Goal: Transaction & Acquisition: Purchase product/service

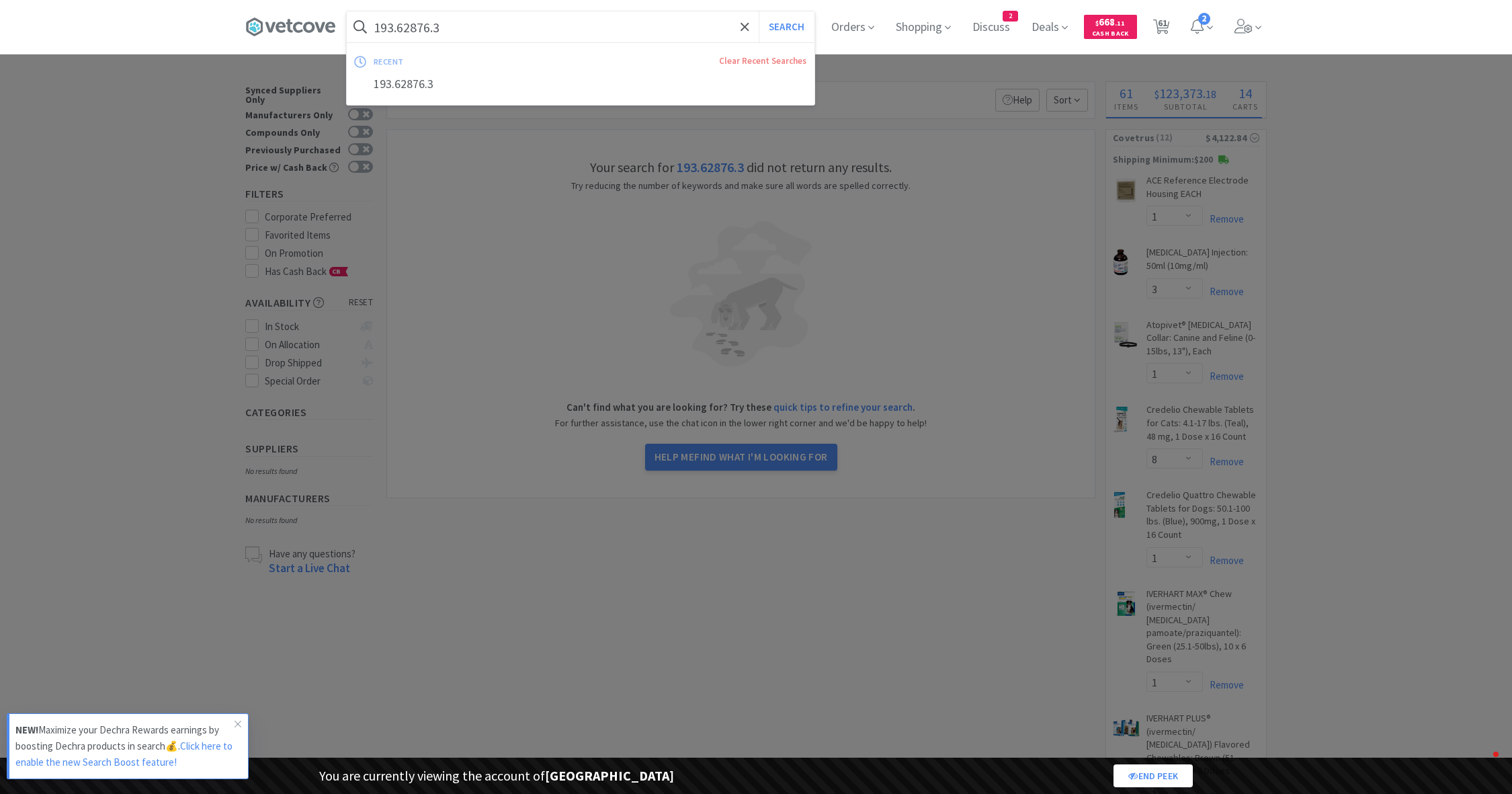
select select "1"
select select "3"
select select "1"
select select "8"
select select "1"
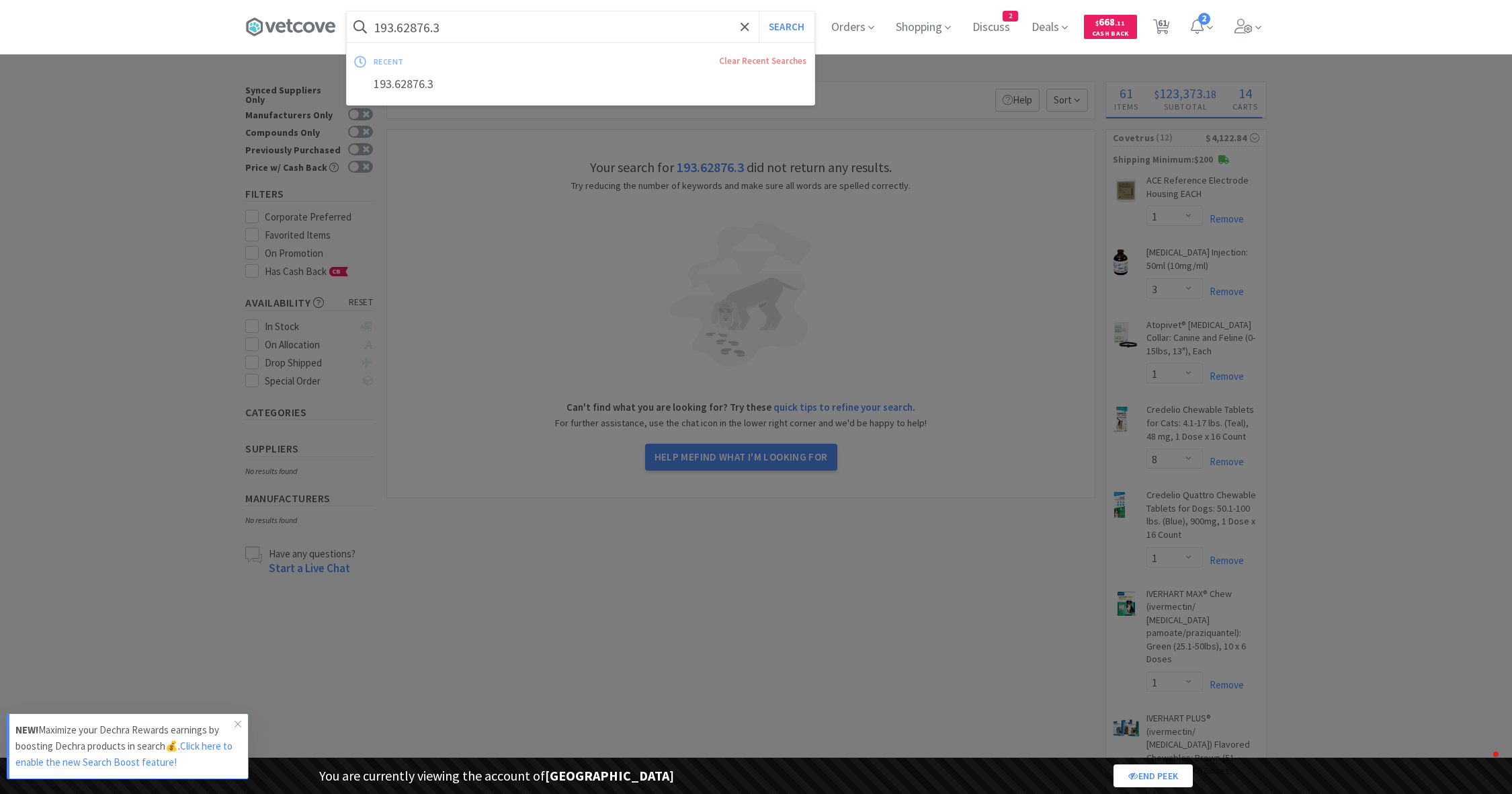
select select "1"
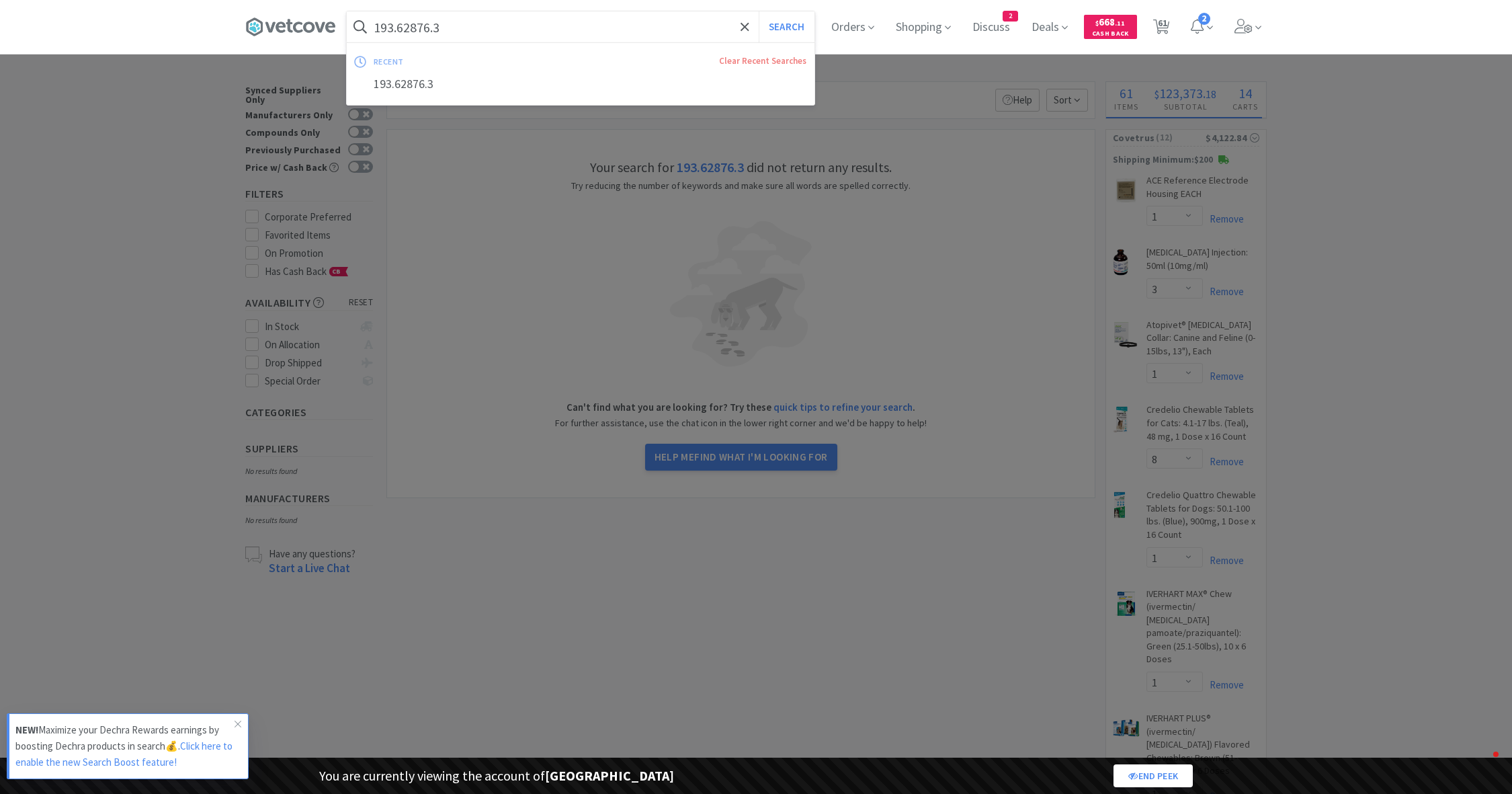
select select "2"
select select "3"
select select "4"
select select "1"
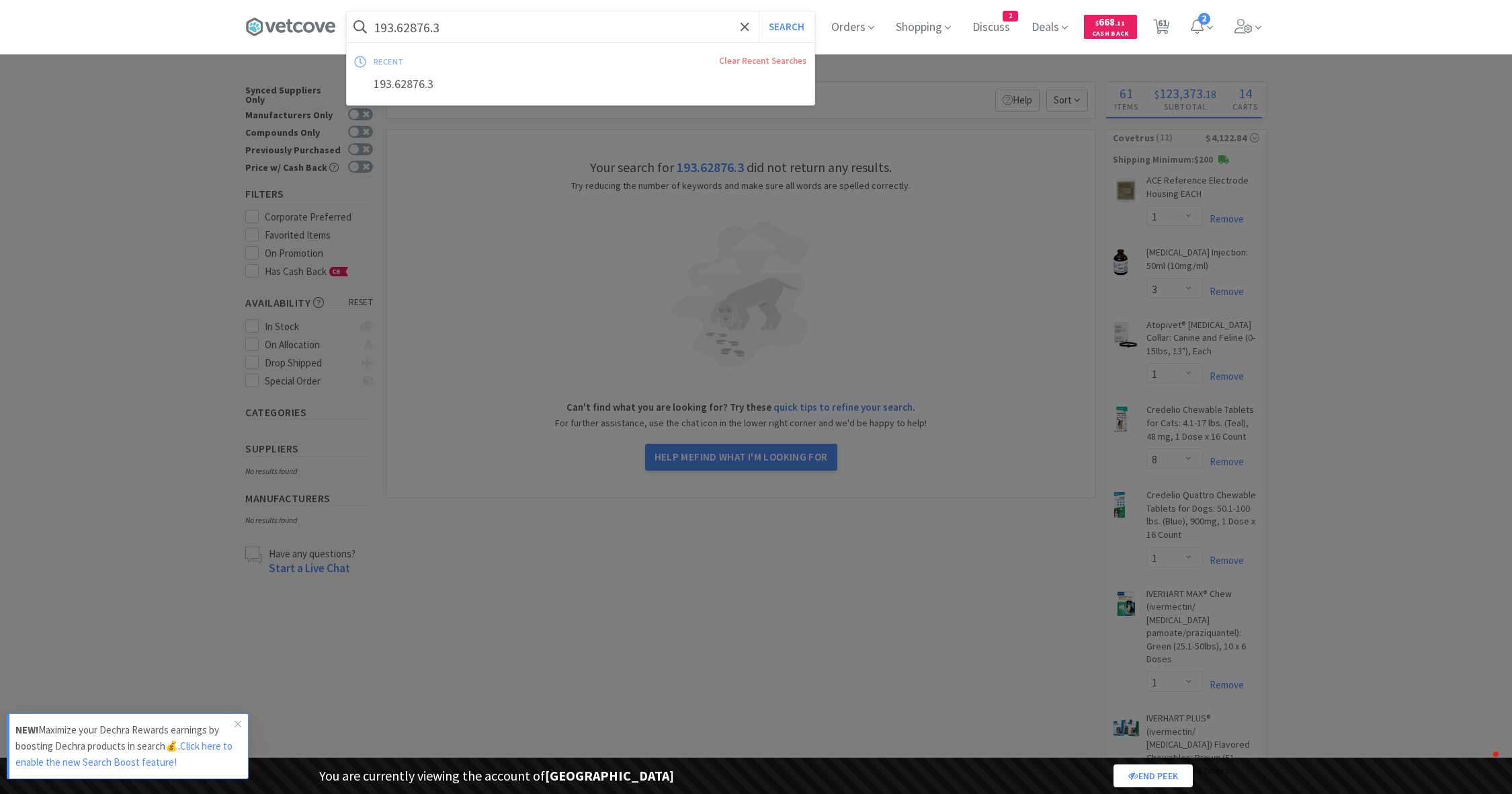
select select "1"
select select "2"
select select "1"
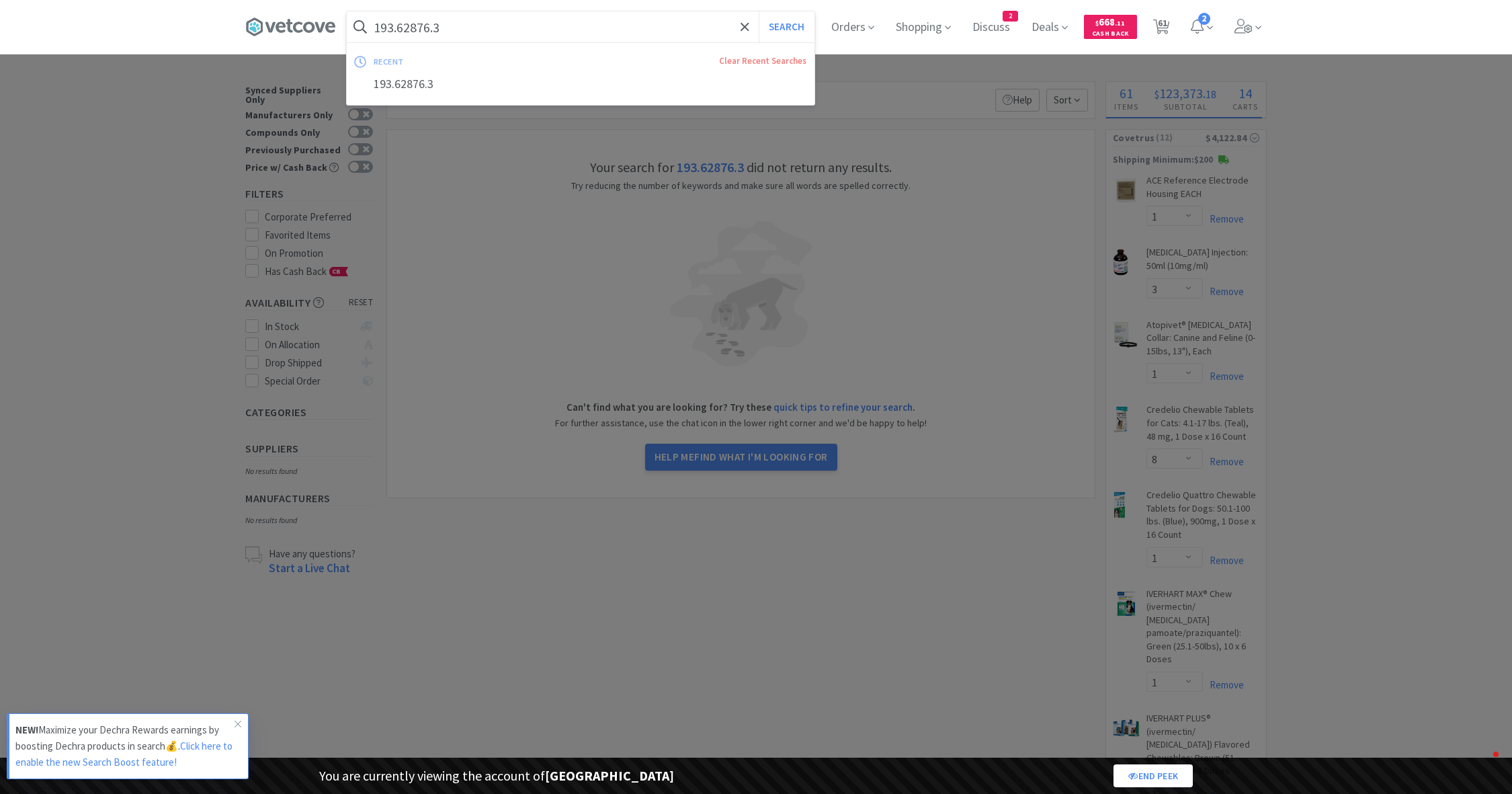
select select "5"
select select "2"
select select "1"
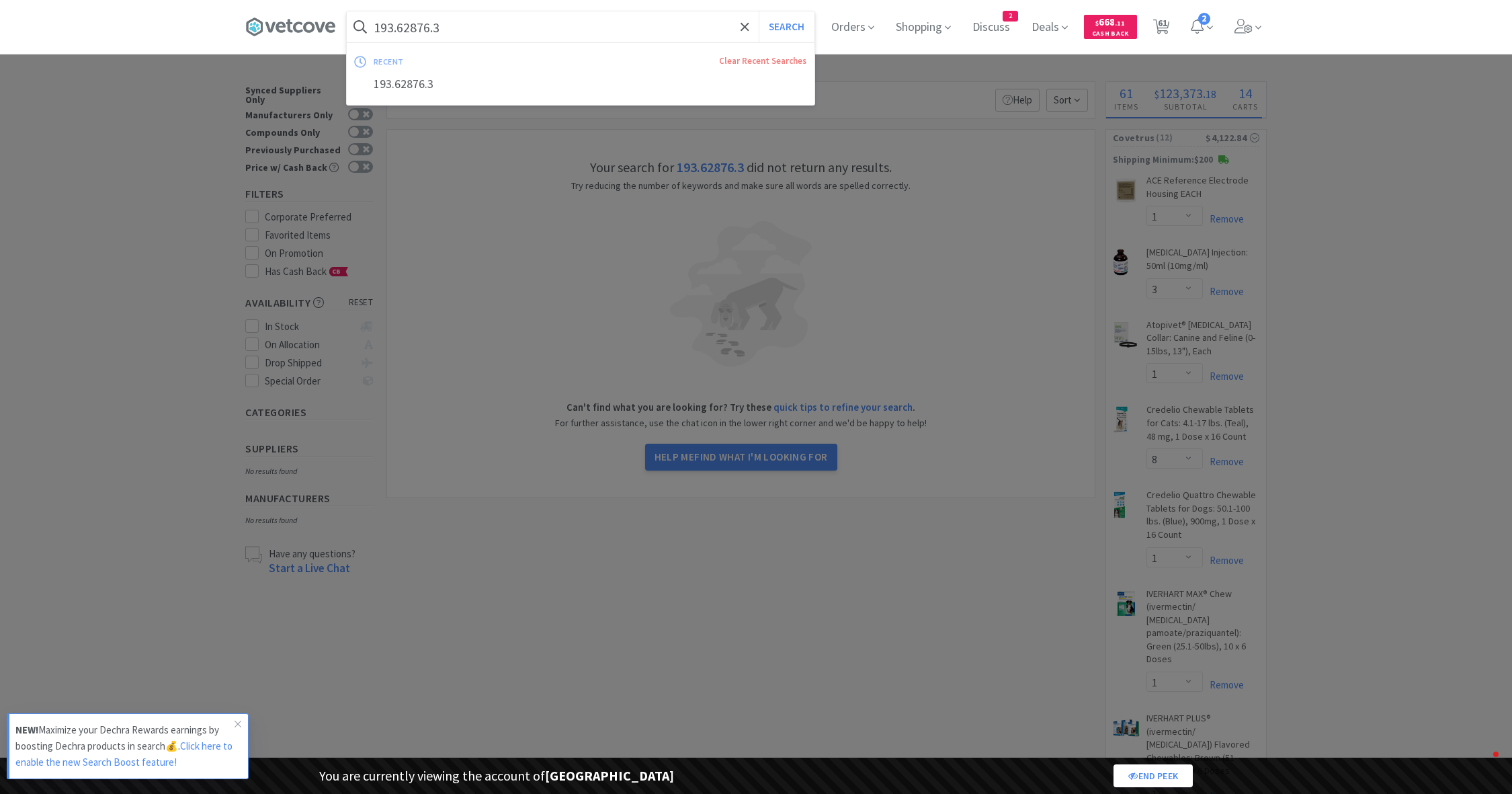
select select "1"
select select "4"
select select "1"
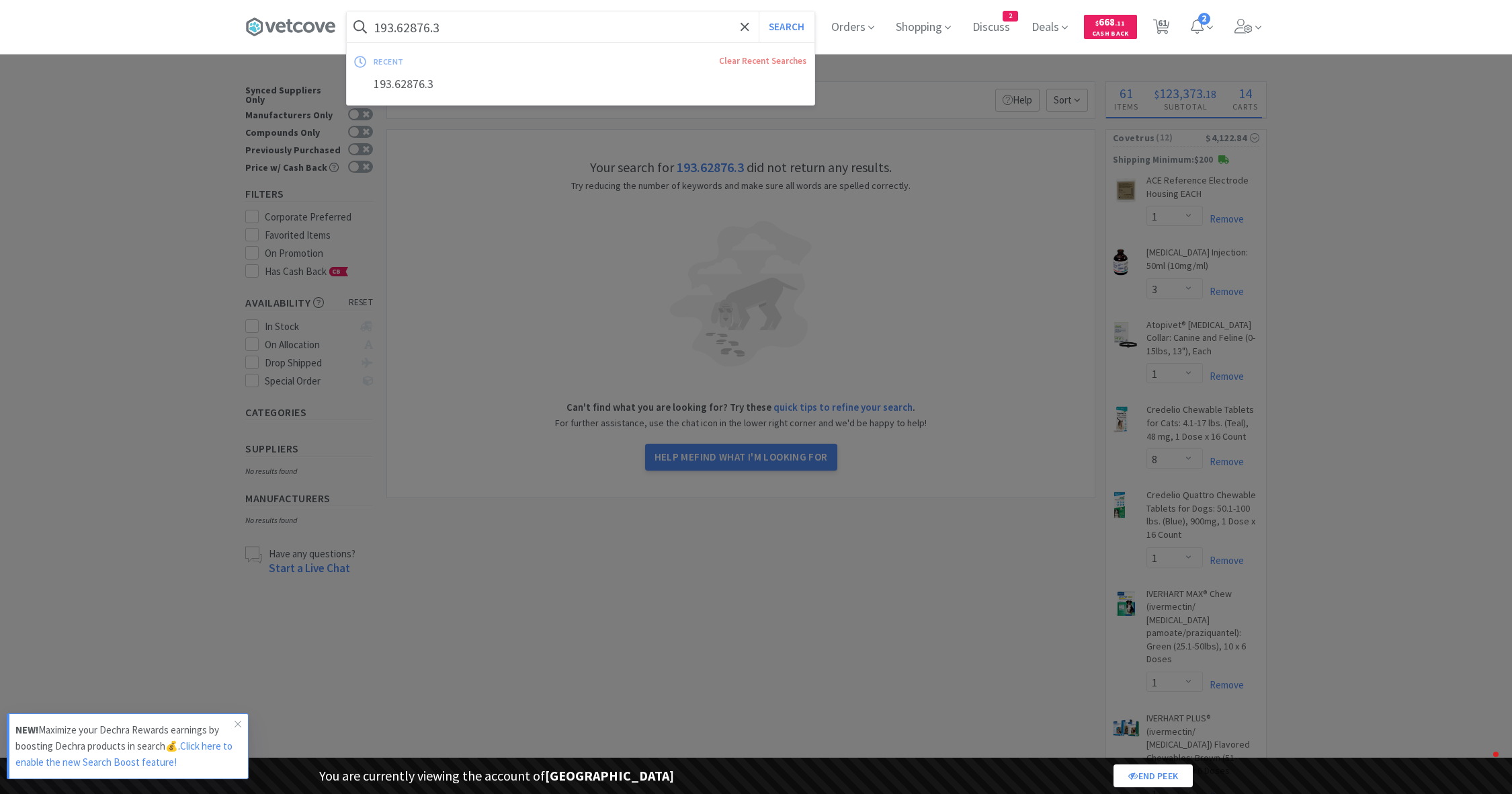
select select "1"
select select "3"
select select "2"
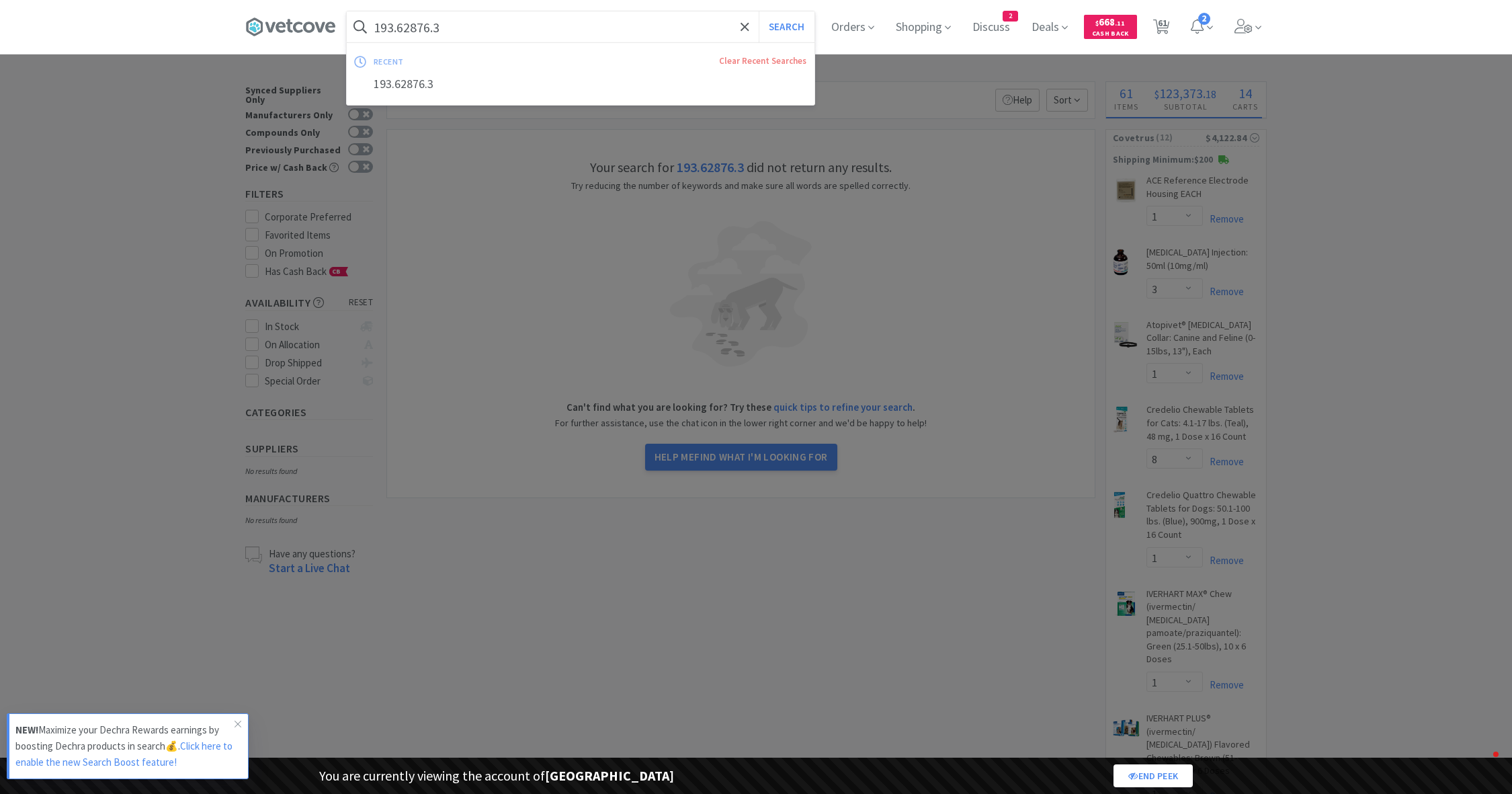
select select "3"
select select "1"
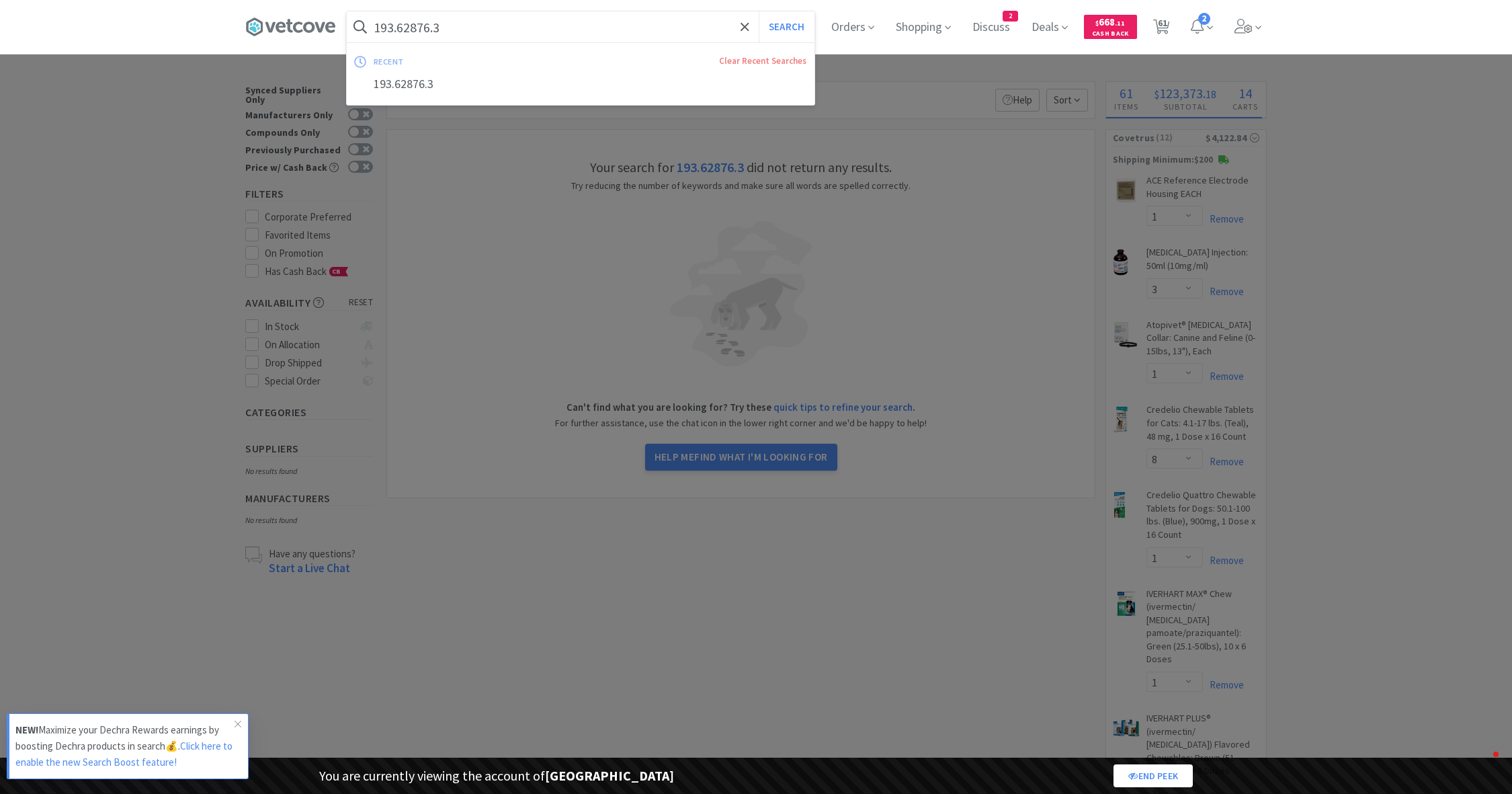
select select "24"
select select "20"
select select "125"
select select "2"
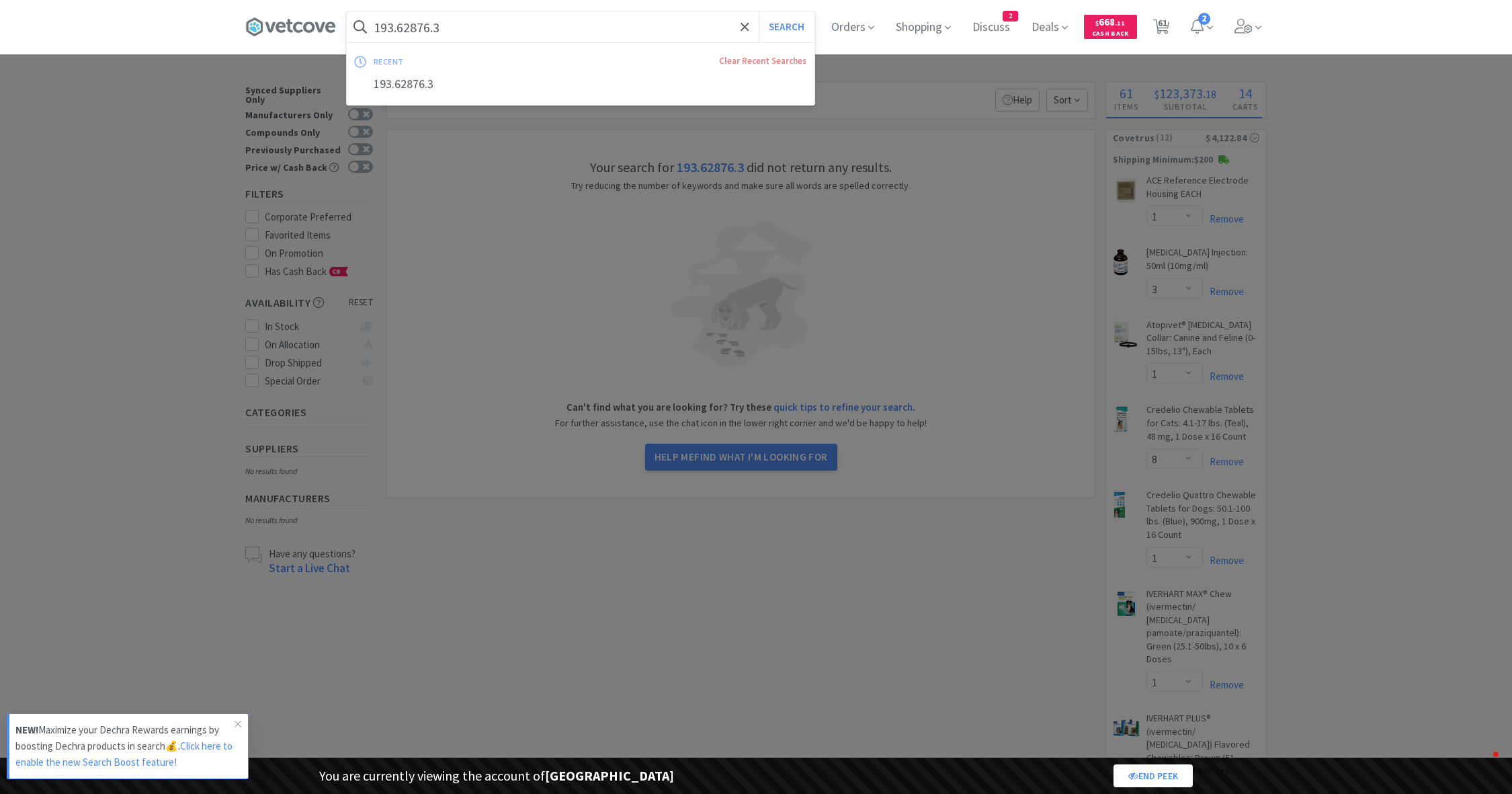
select select "100"
select select "163"
select select "15"
select select "18"
select select "191"
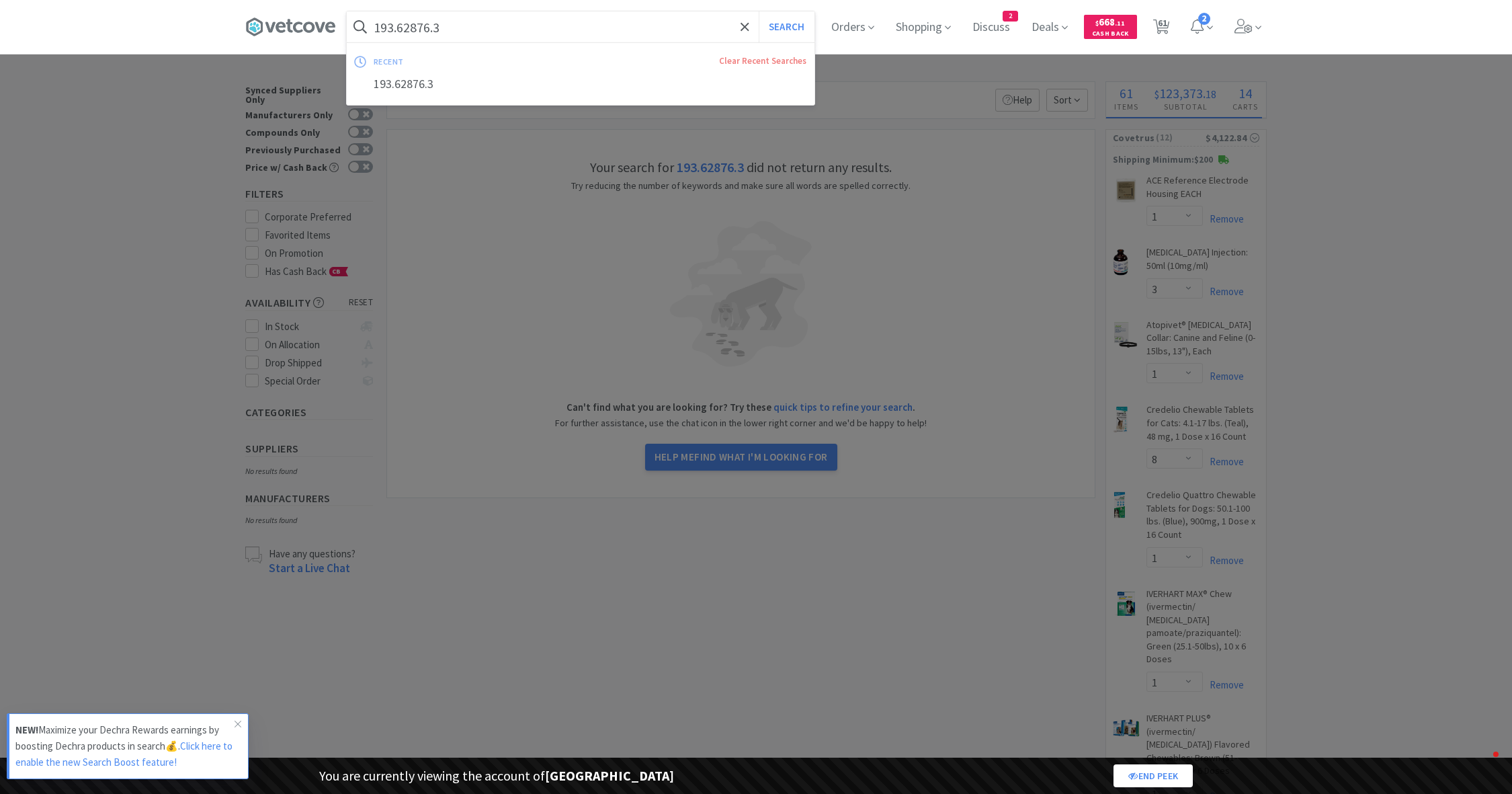
select select "3"
select select "2"
select select "7"
select select "4"
select select "9"
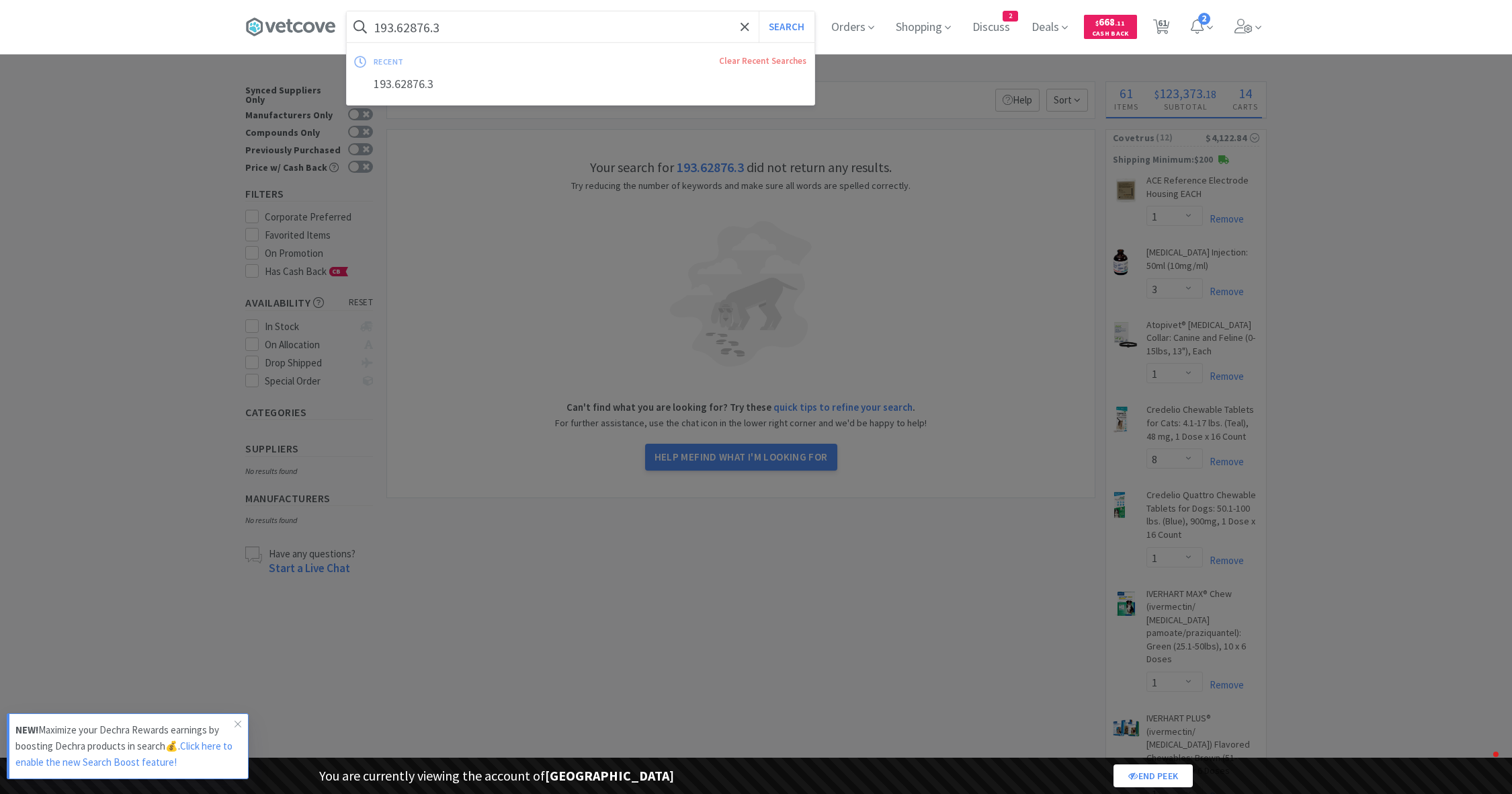
select select "12"
select select "6"
select select "7"
select select "8"
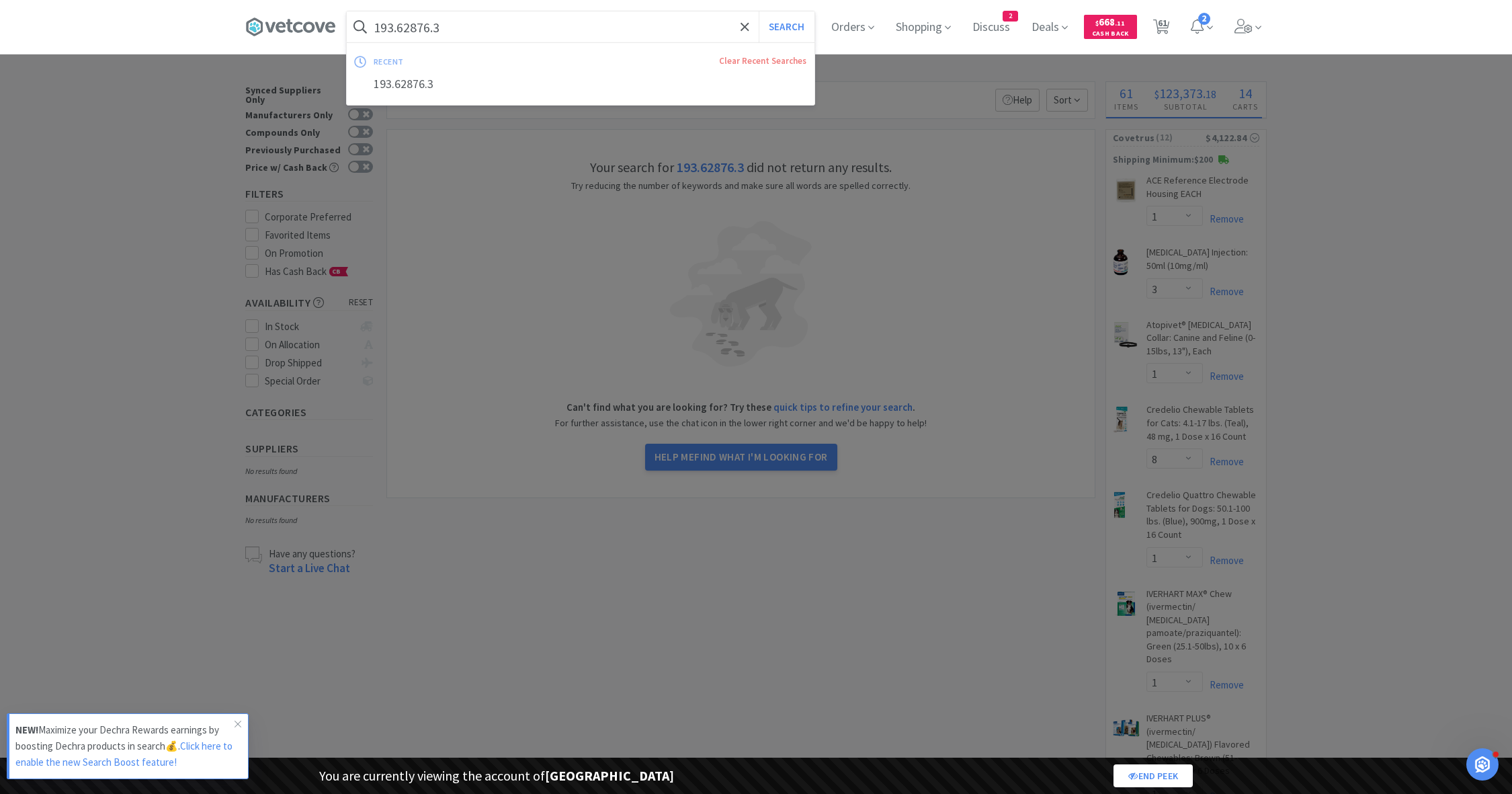
click at [401, 25] on input "193.62876.3" at bounding box center [580, 27] width 468 height 31
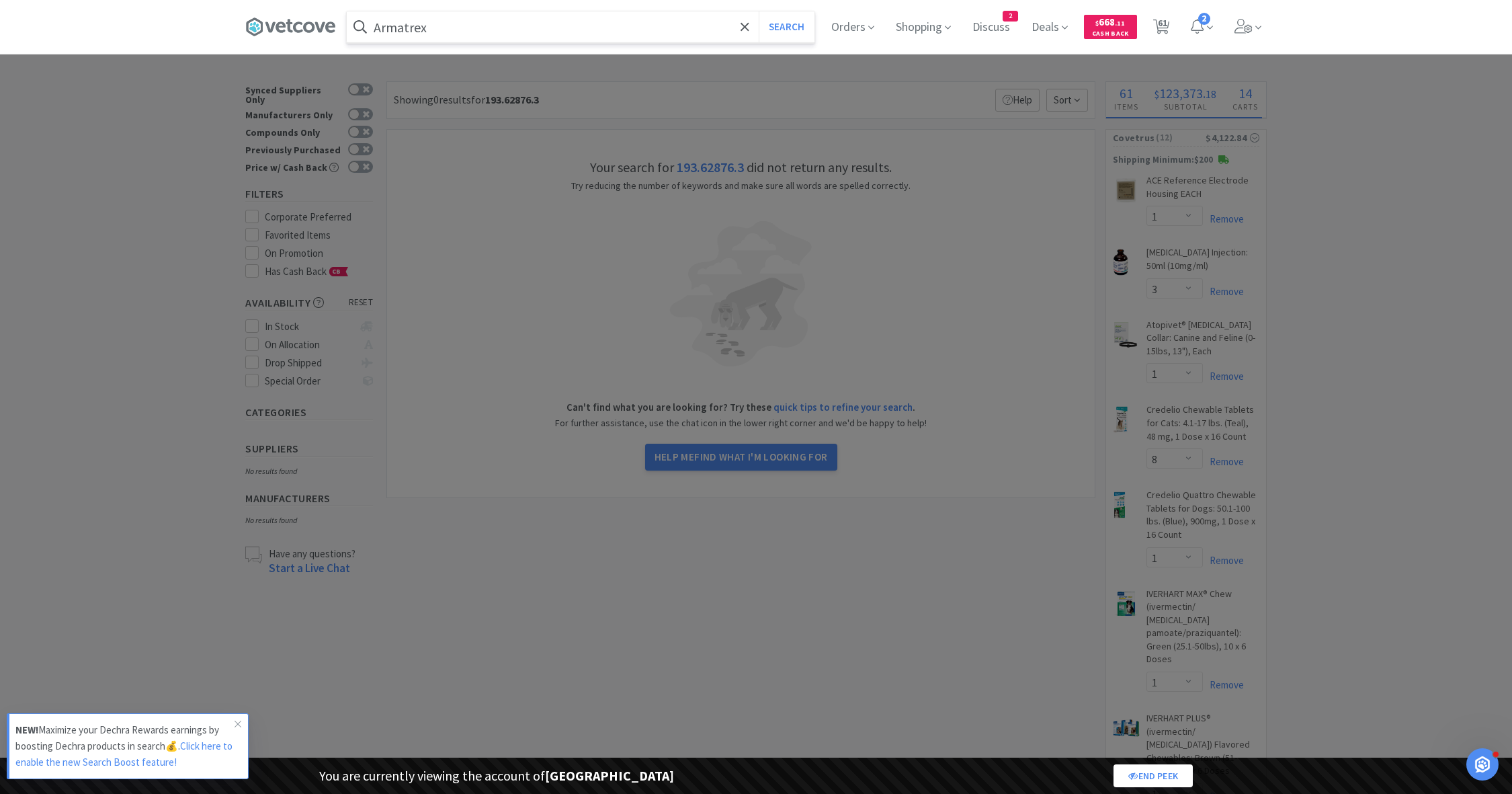
type input "Armatrex"
click at [759, 12] on button "Search" at bounding box center [787, 27] width 56 height 31
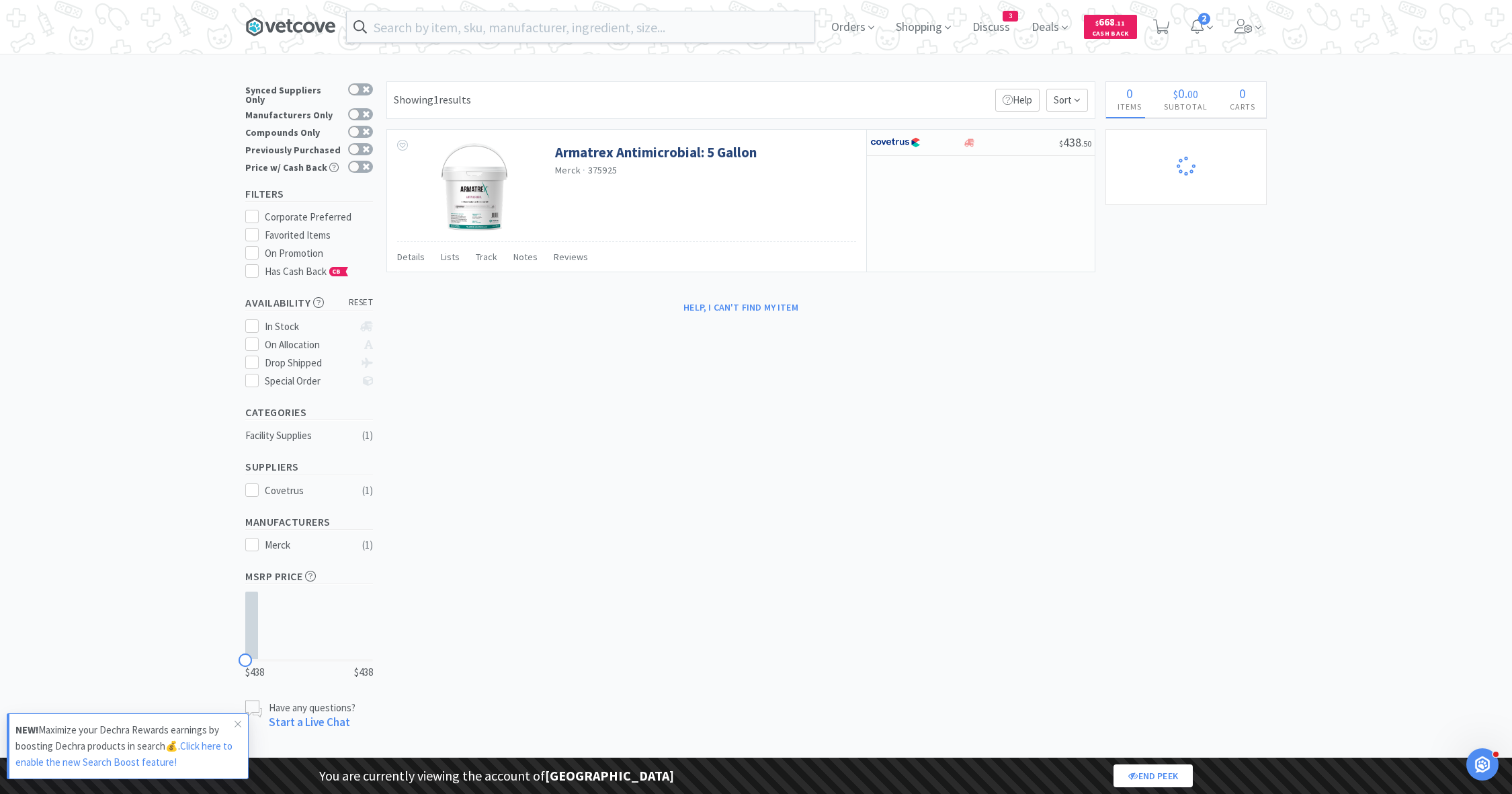
select select "1"
select select "2"
select select "1"
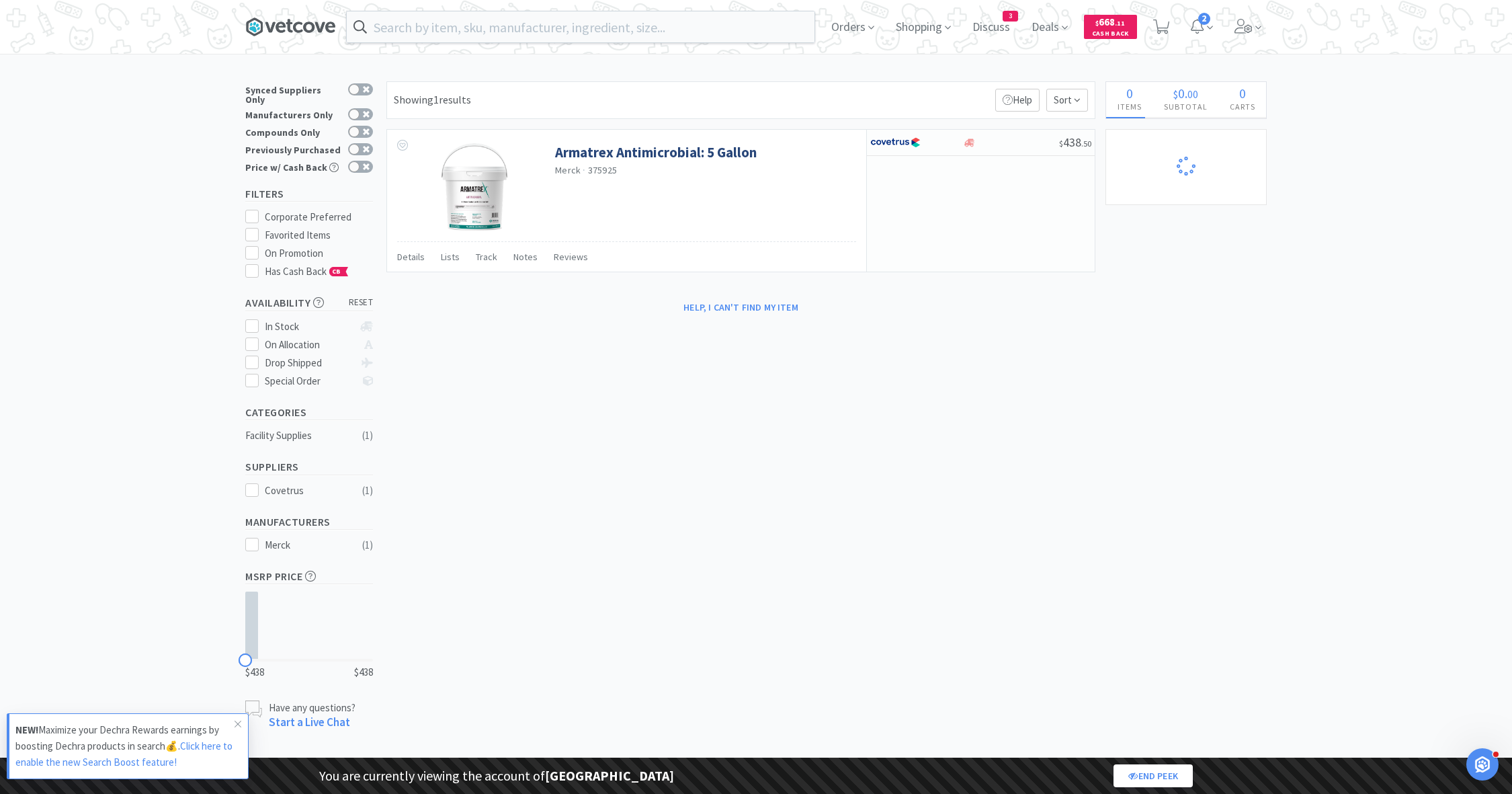
select select "1"
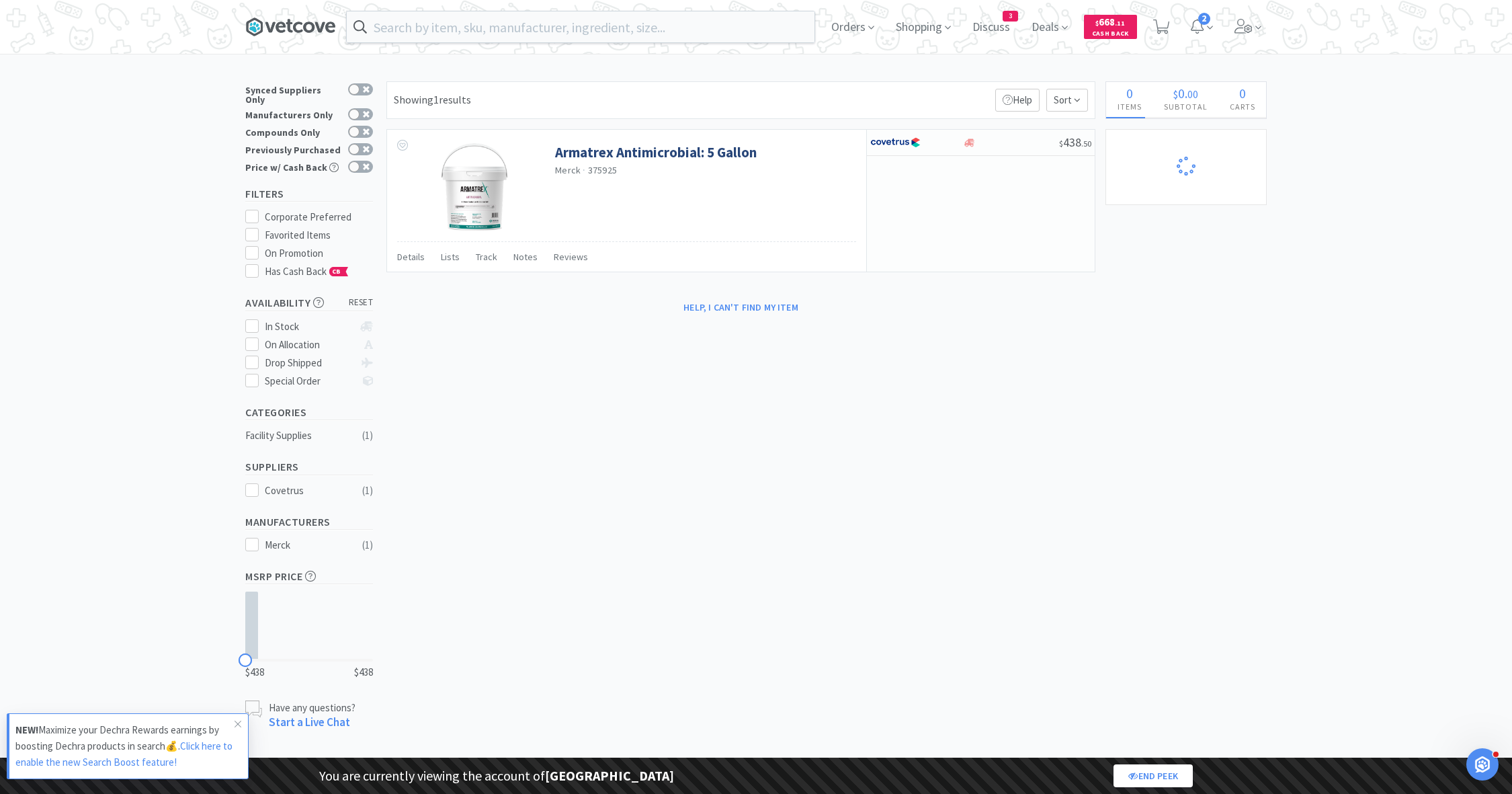
select select "1"
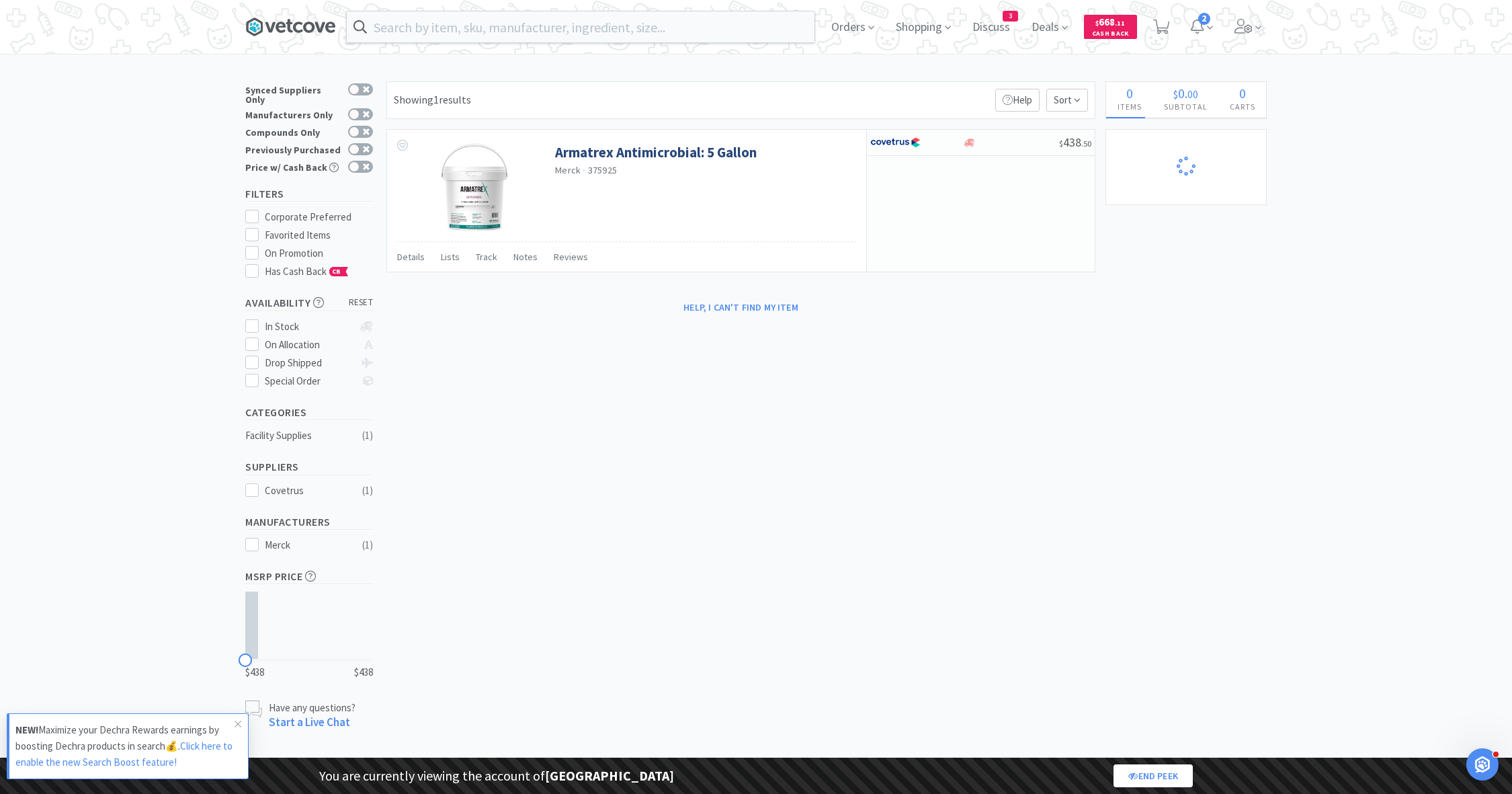
select select "1"
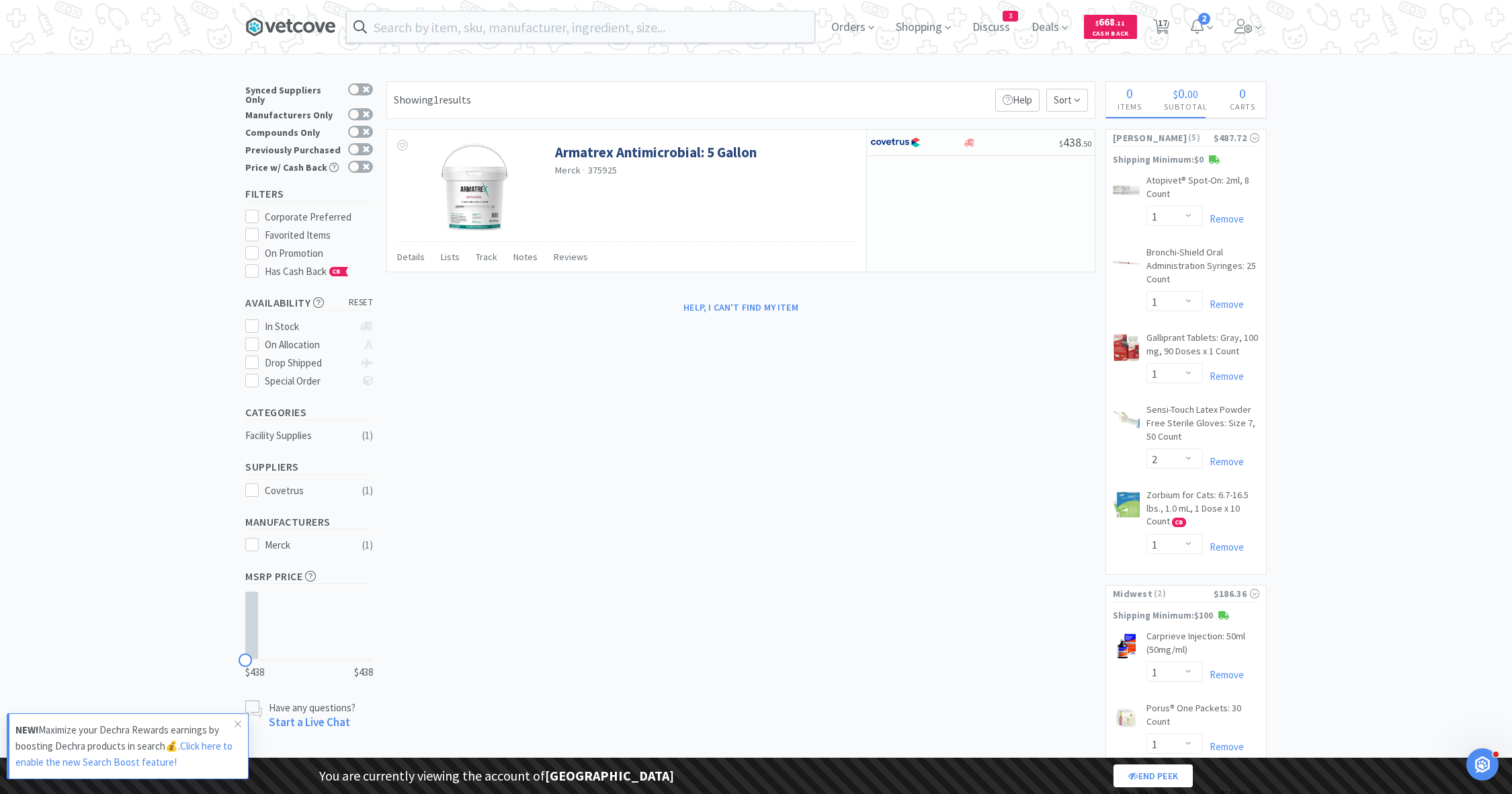
select select "3"
select select "4"
select select "1"
select select "5"
select select "2"
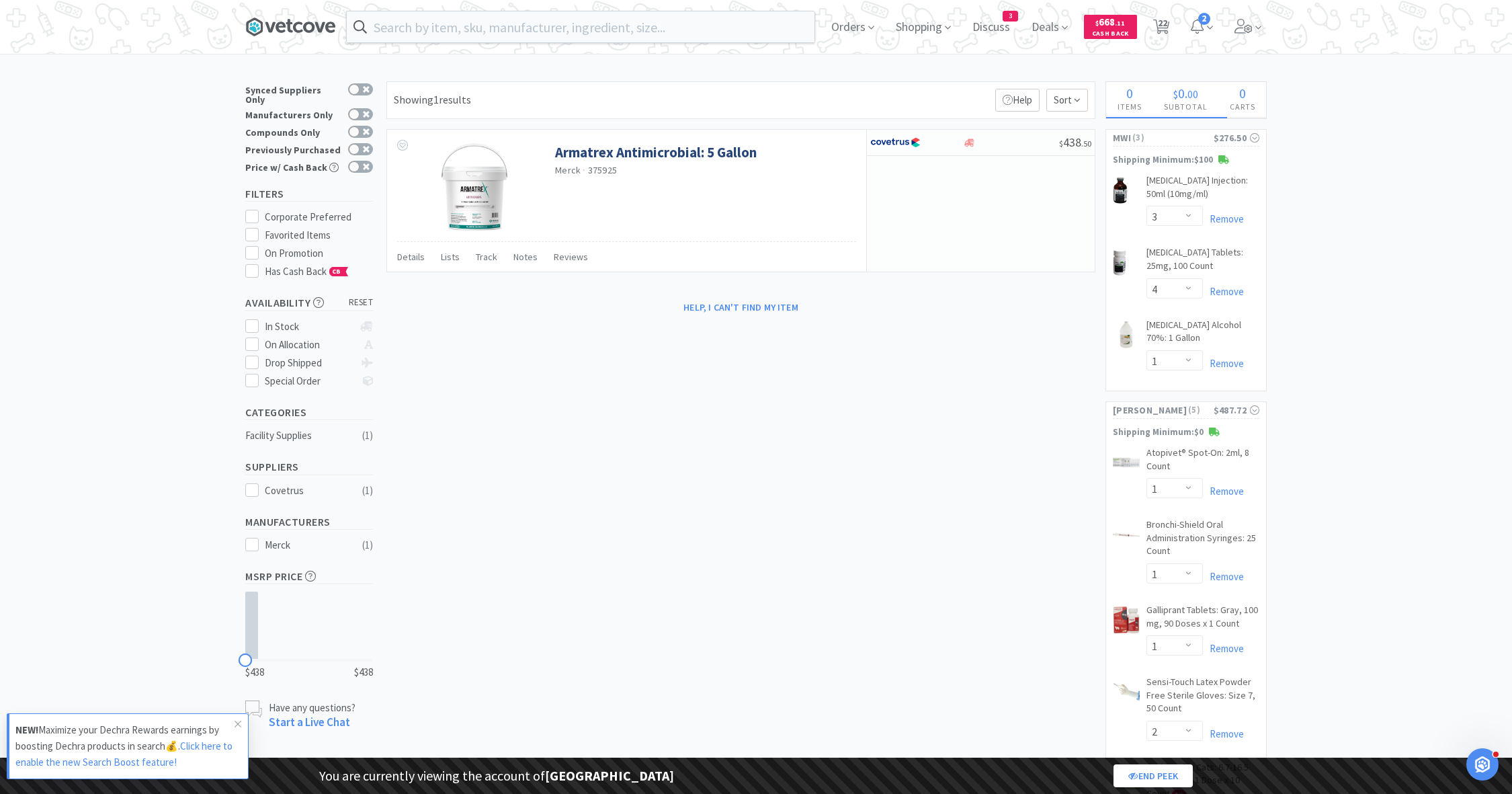
select select "1"
select select "3"
select select "1"
select select "8"
select select "1"
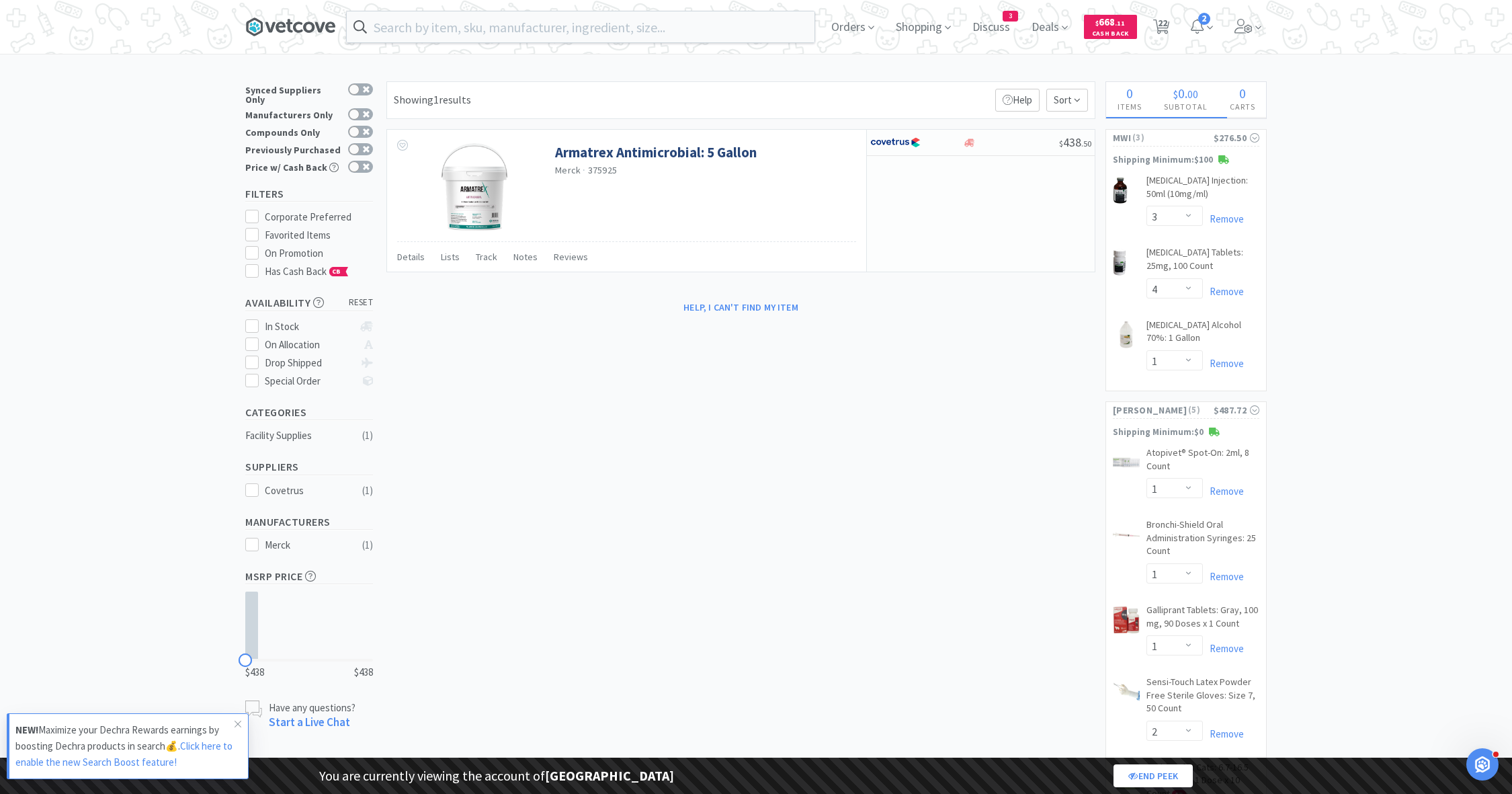
select select "1"
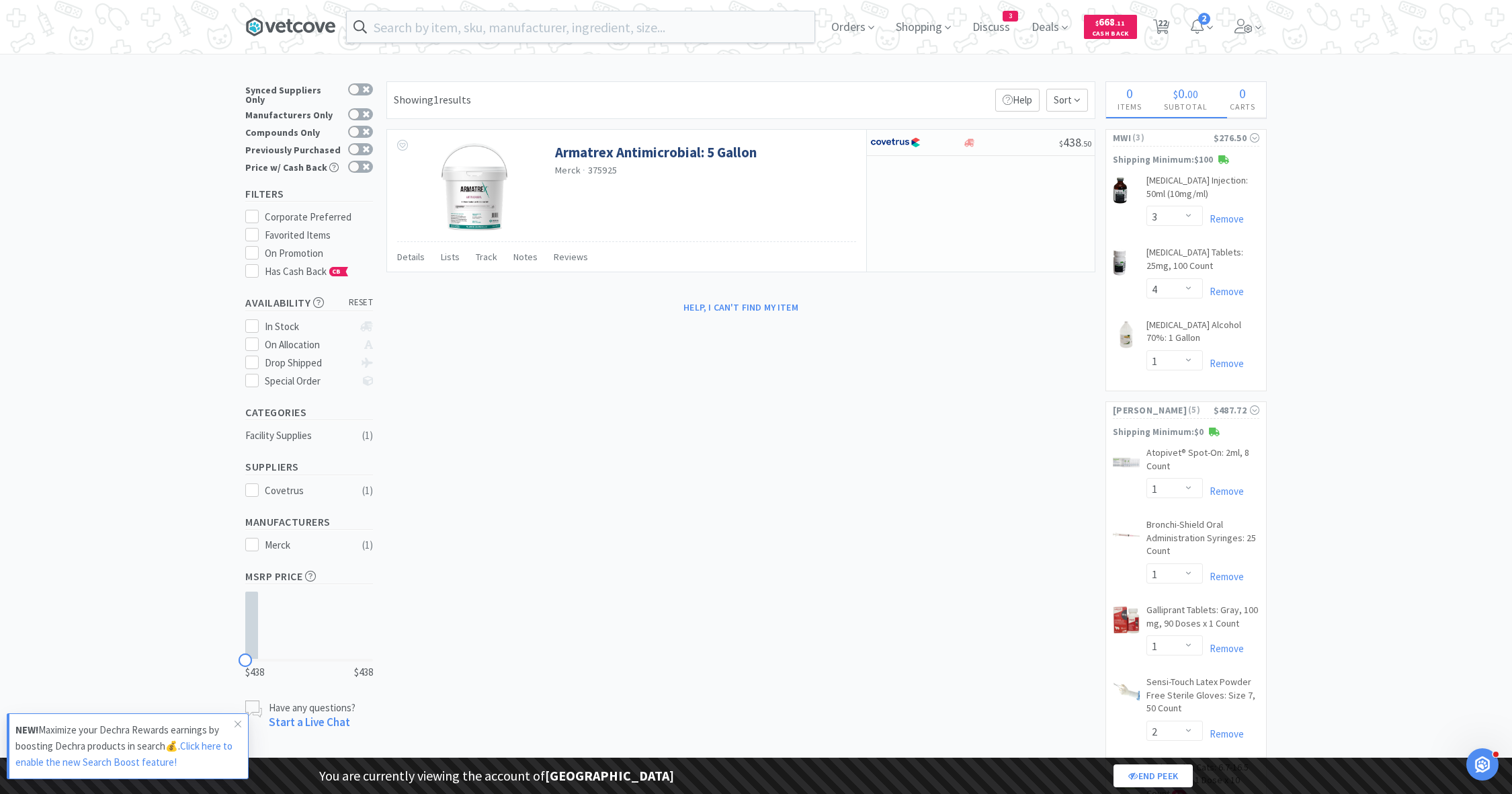
select select "2"
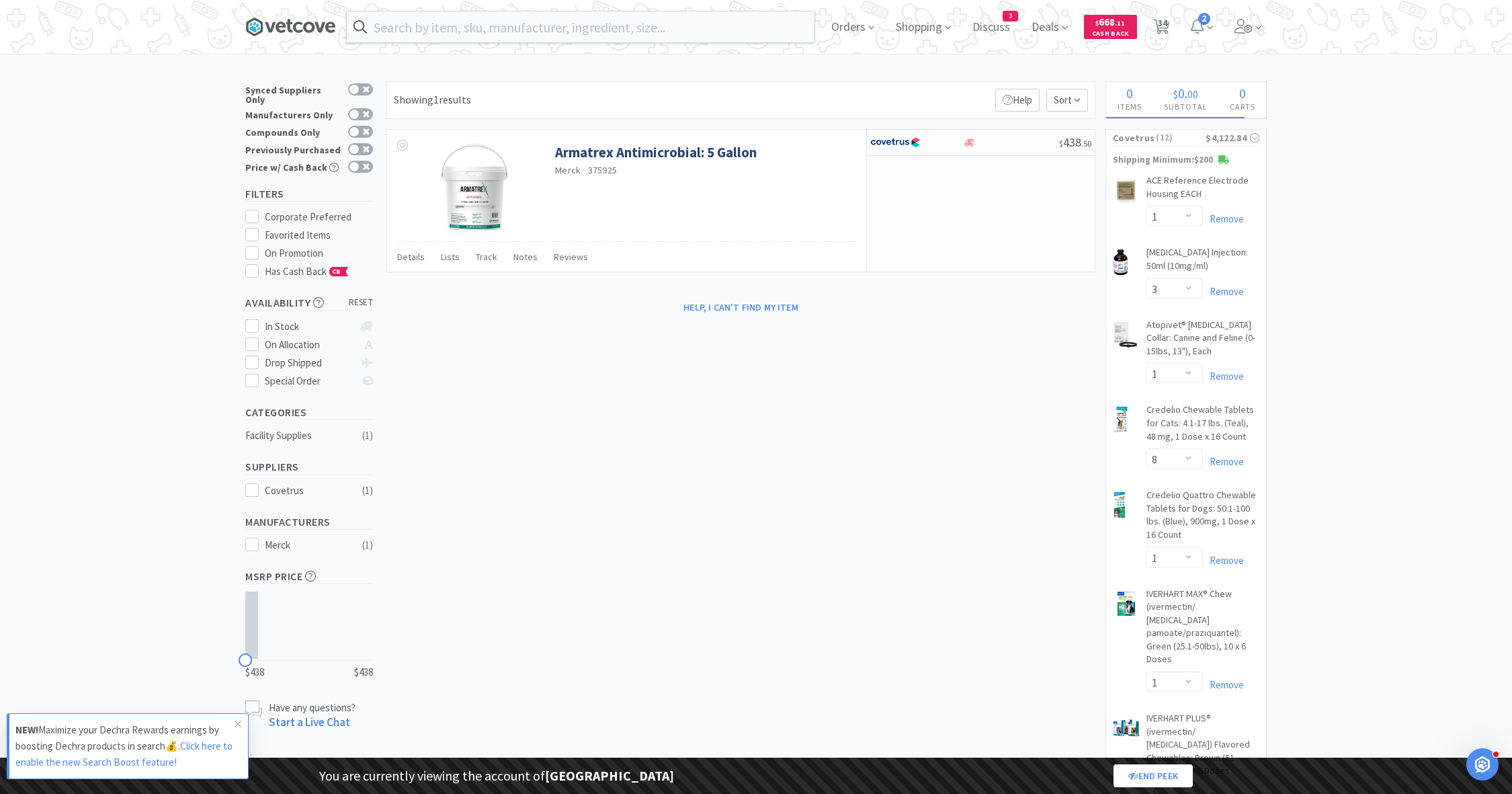
select select "1"
select select "3"
select select "2"
select select "3"
select select "1"
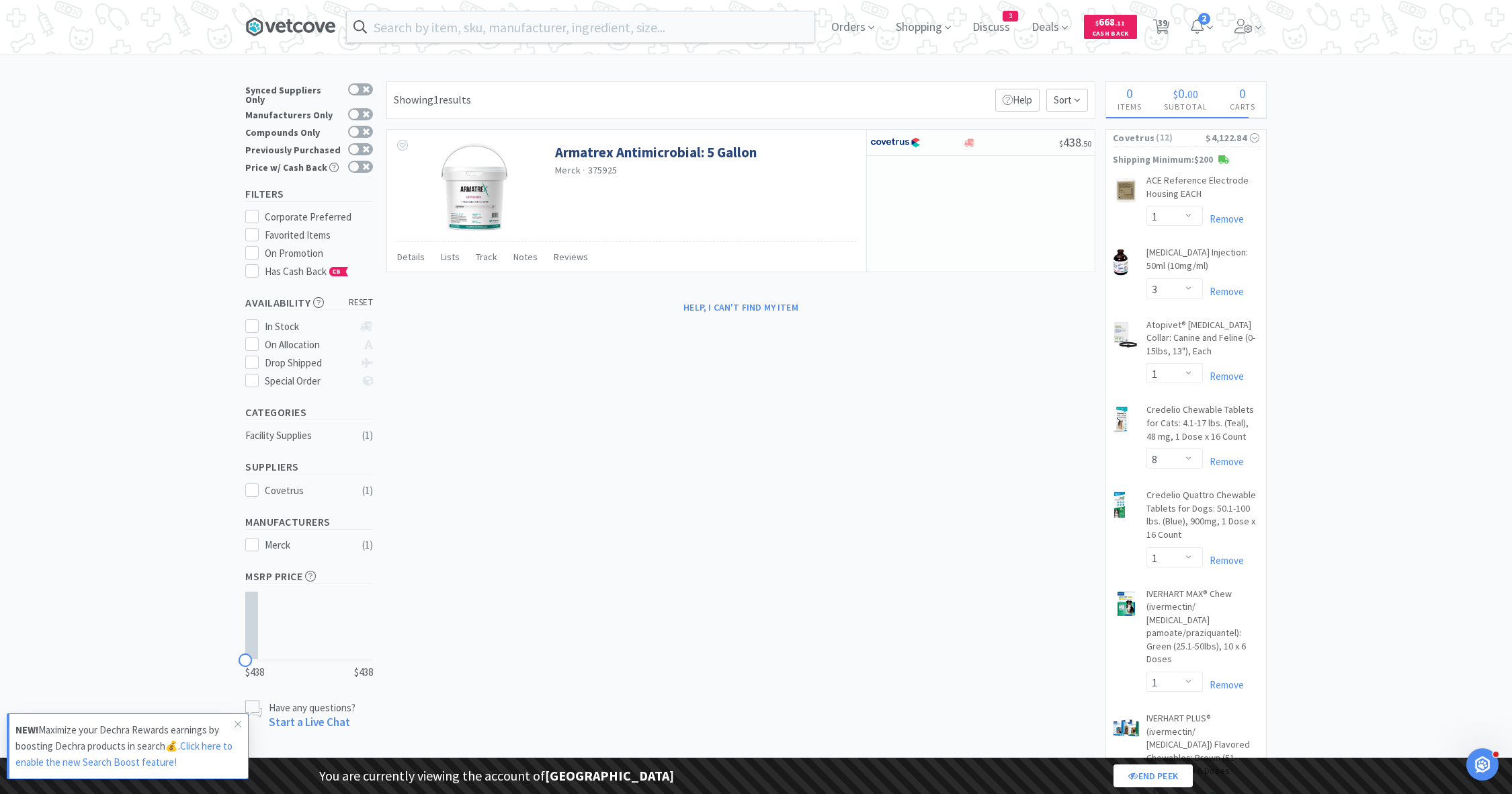
select select "4"
select select "1"
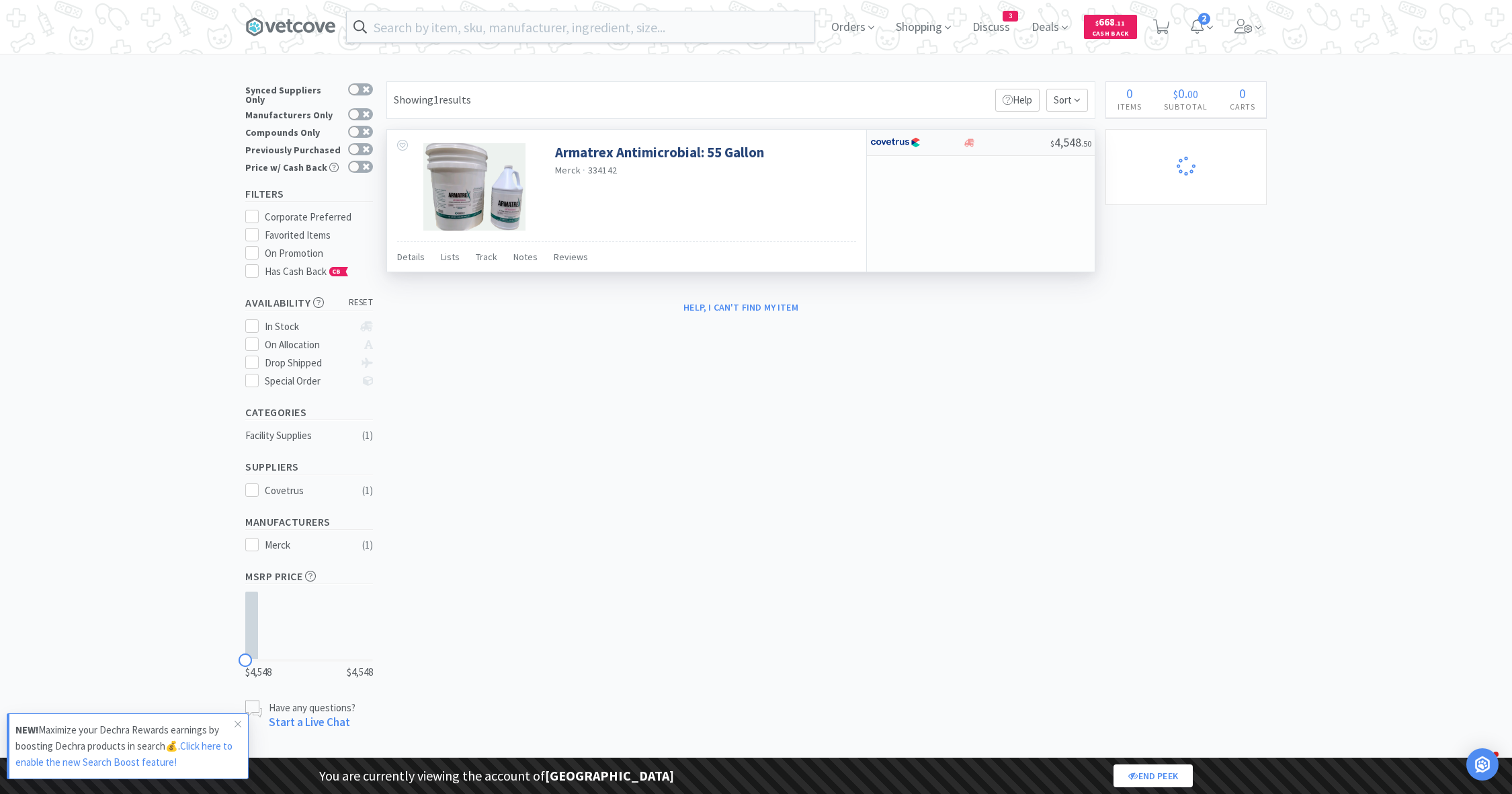
click at [893, 148] on img at bounding box center [896, 142] width 50 height 20
select select "1"
select select "3"
select select "1"
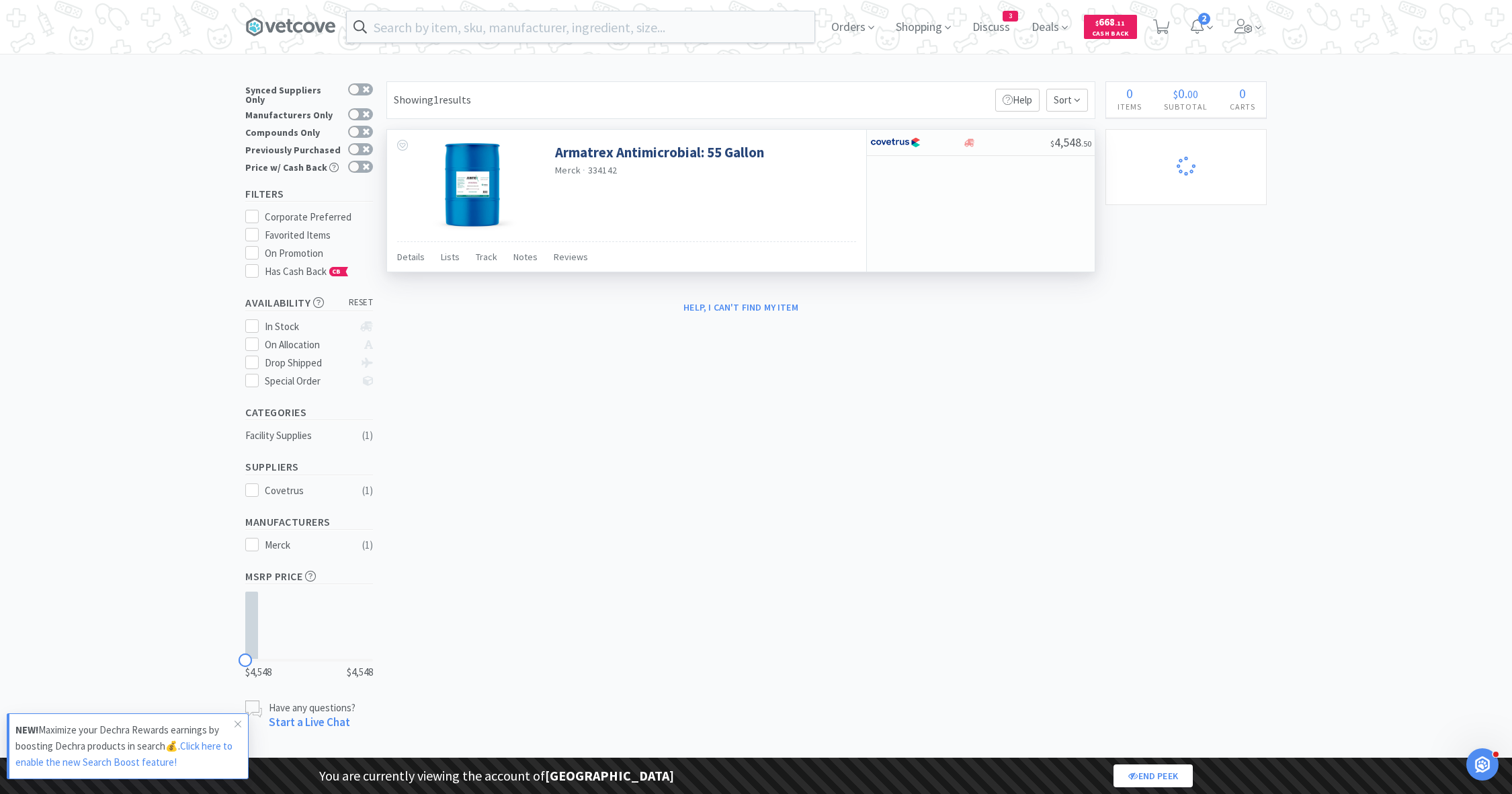
select select "8"
select select "1"
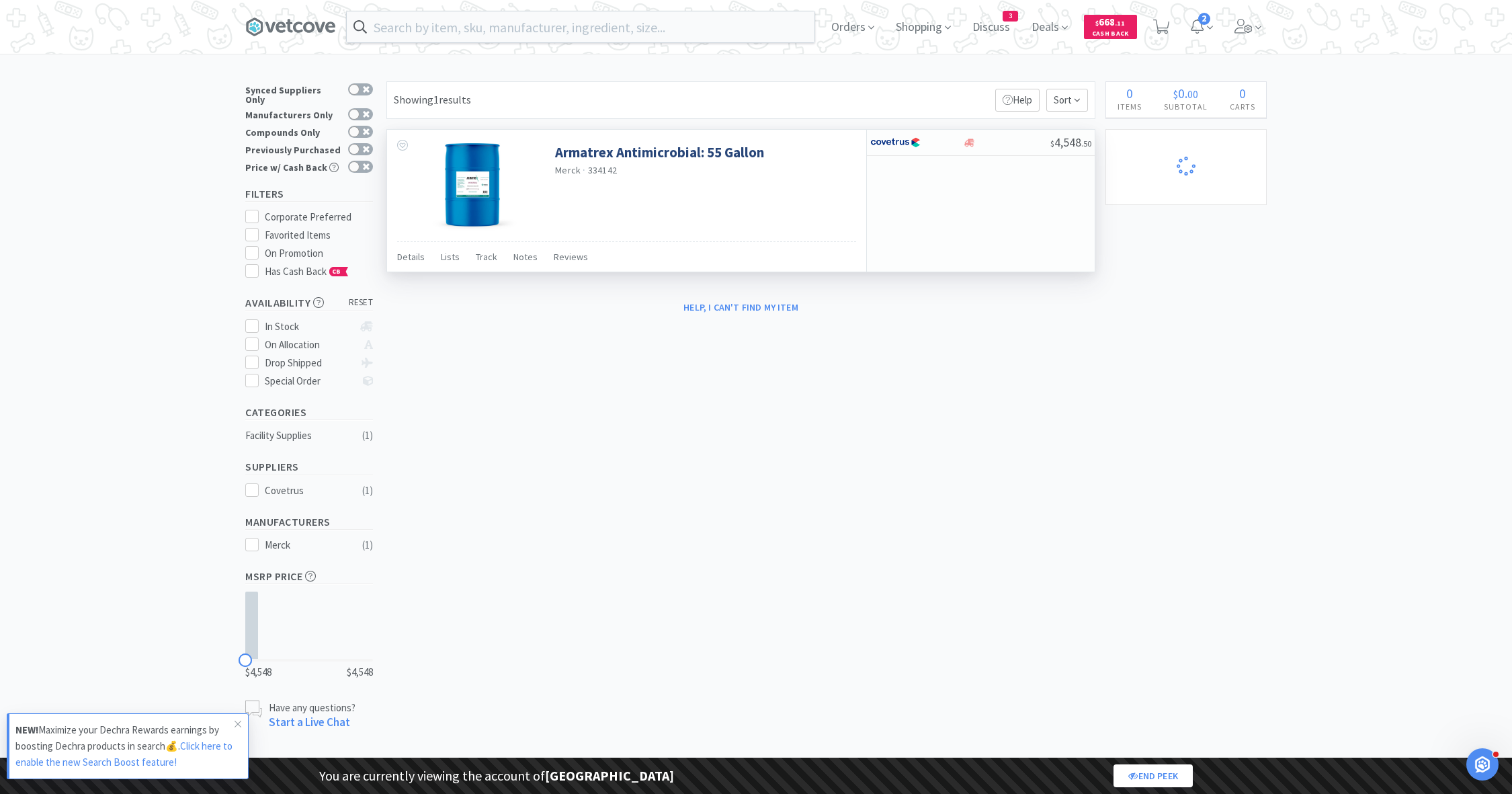
select select "1"
select select "2"
select select "3"
select select "4"
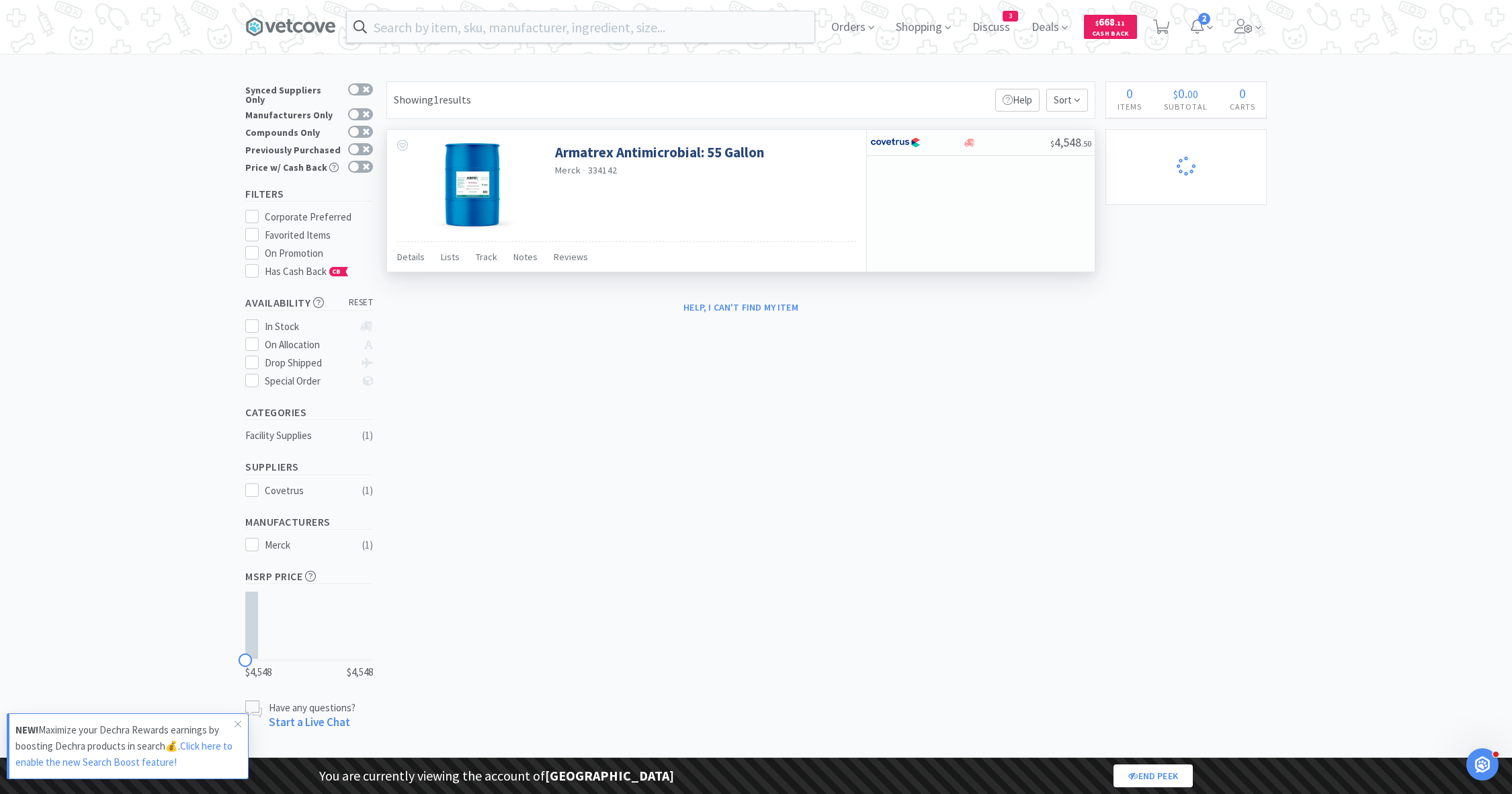
select select "1"
select select "2"
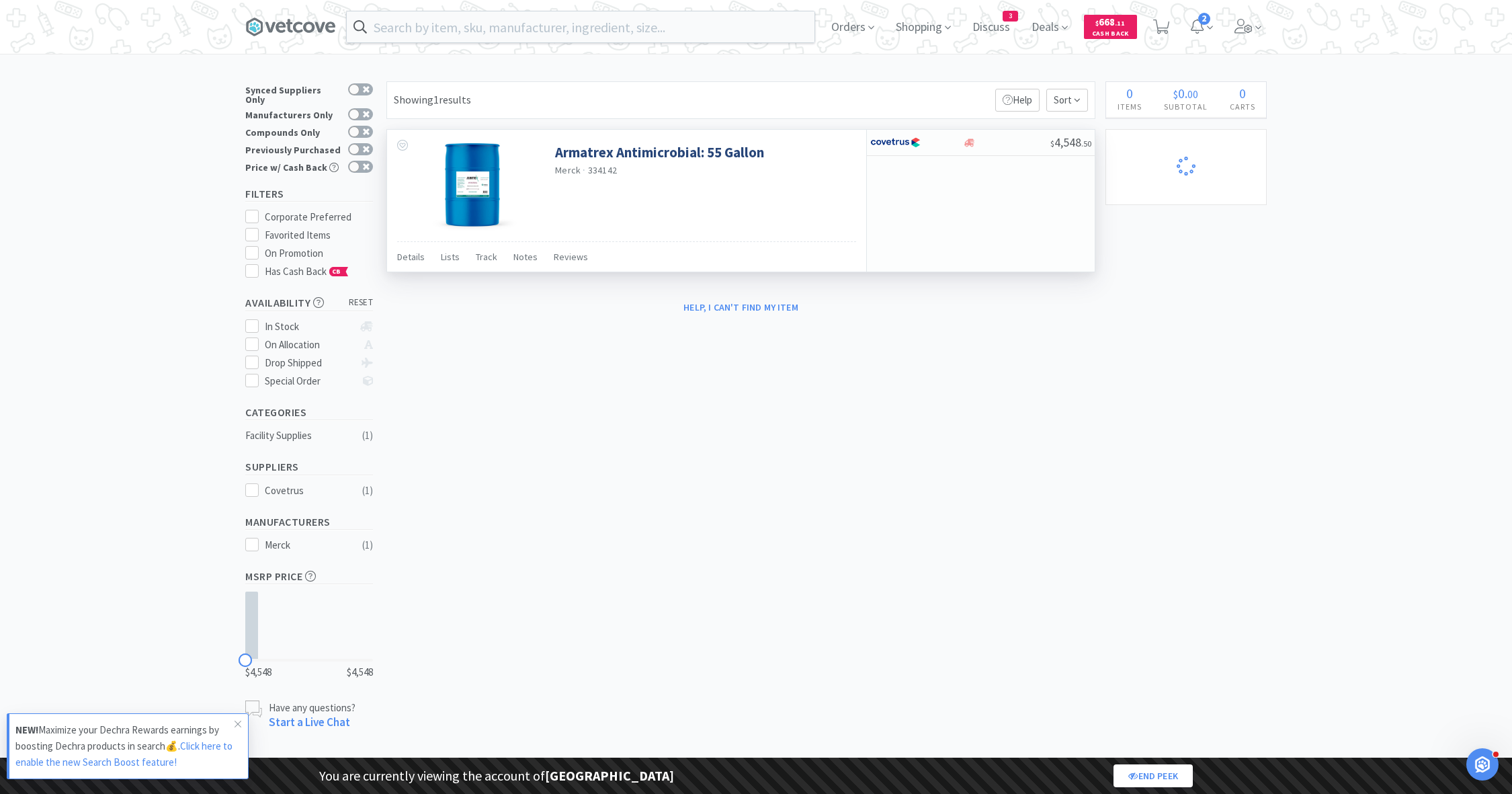
select select "1"
select select "5"
select select "2"
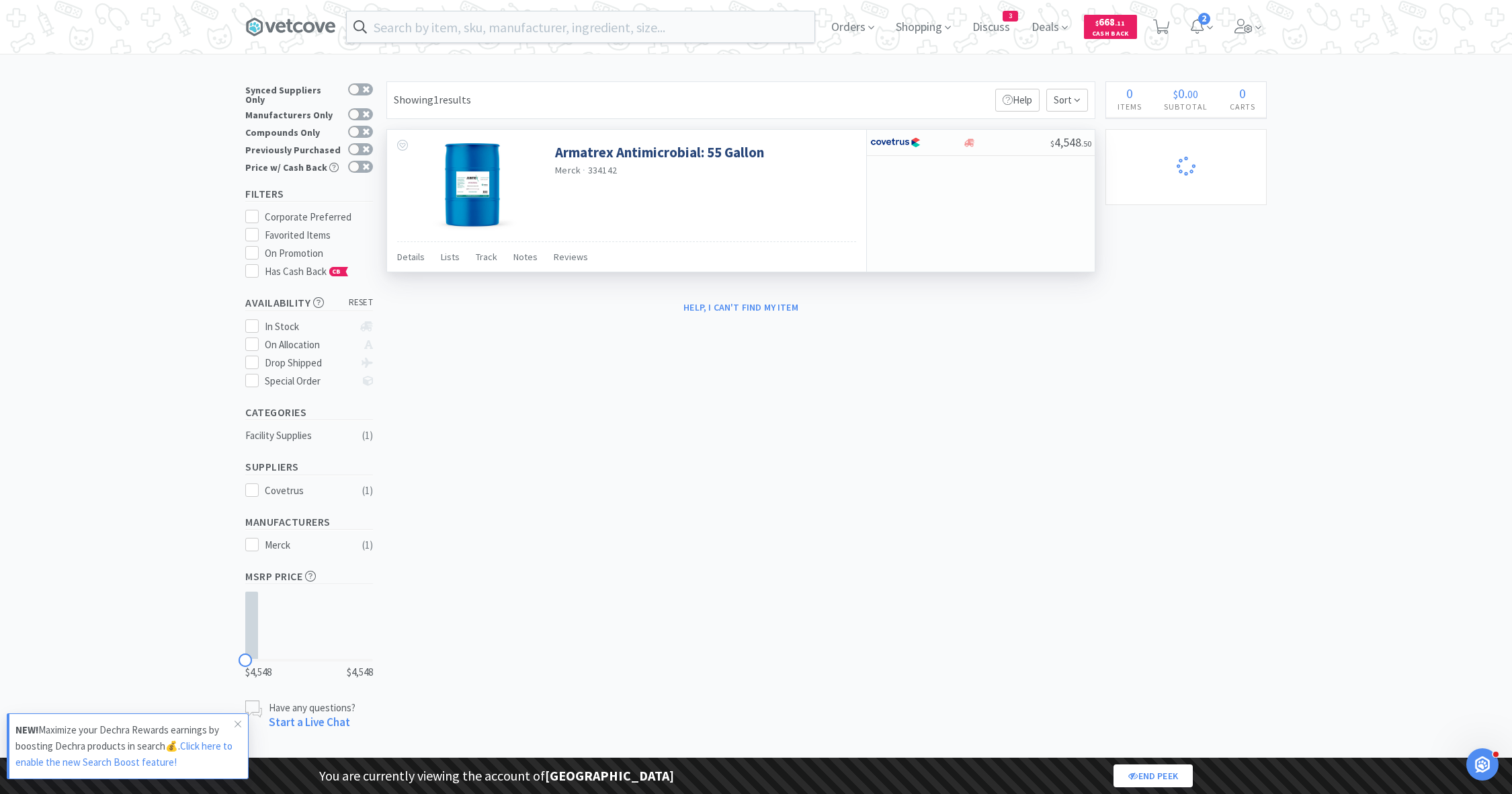
select select "1"
select select "4"
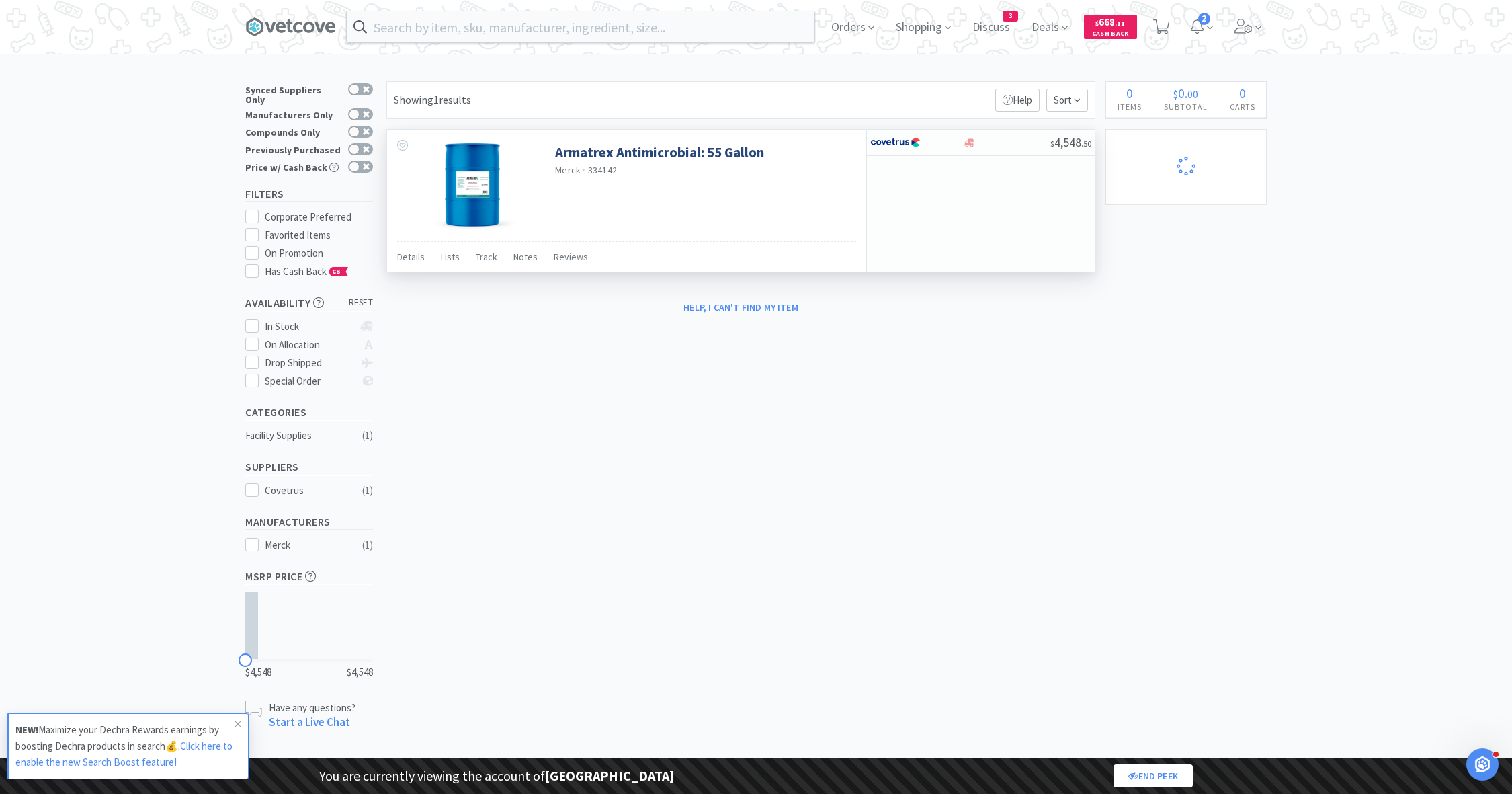
select select "1"
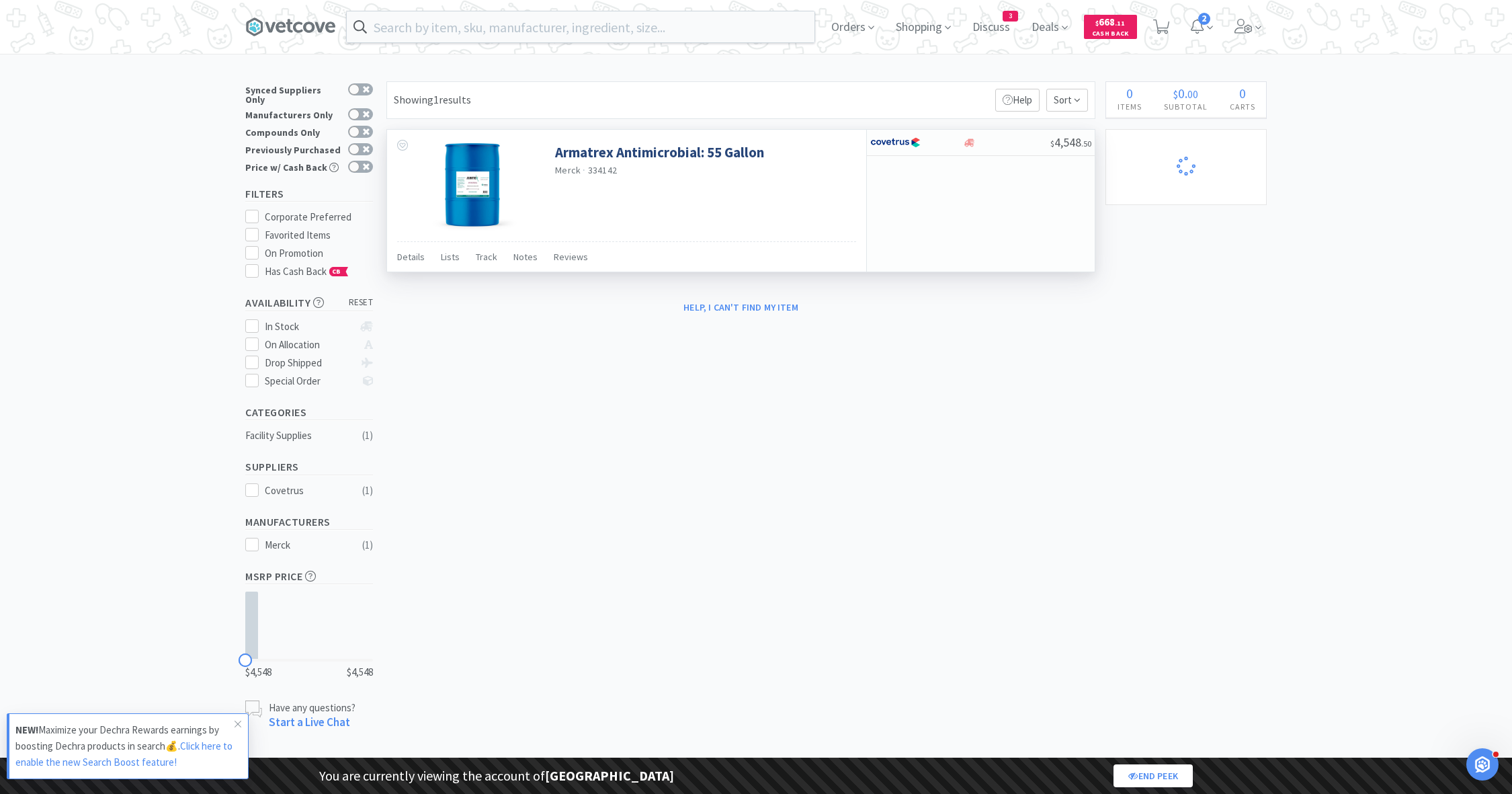
select select "1"
select select "3"
select select "2"
select select "3"
select select "1"
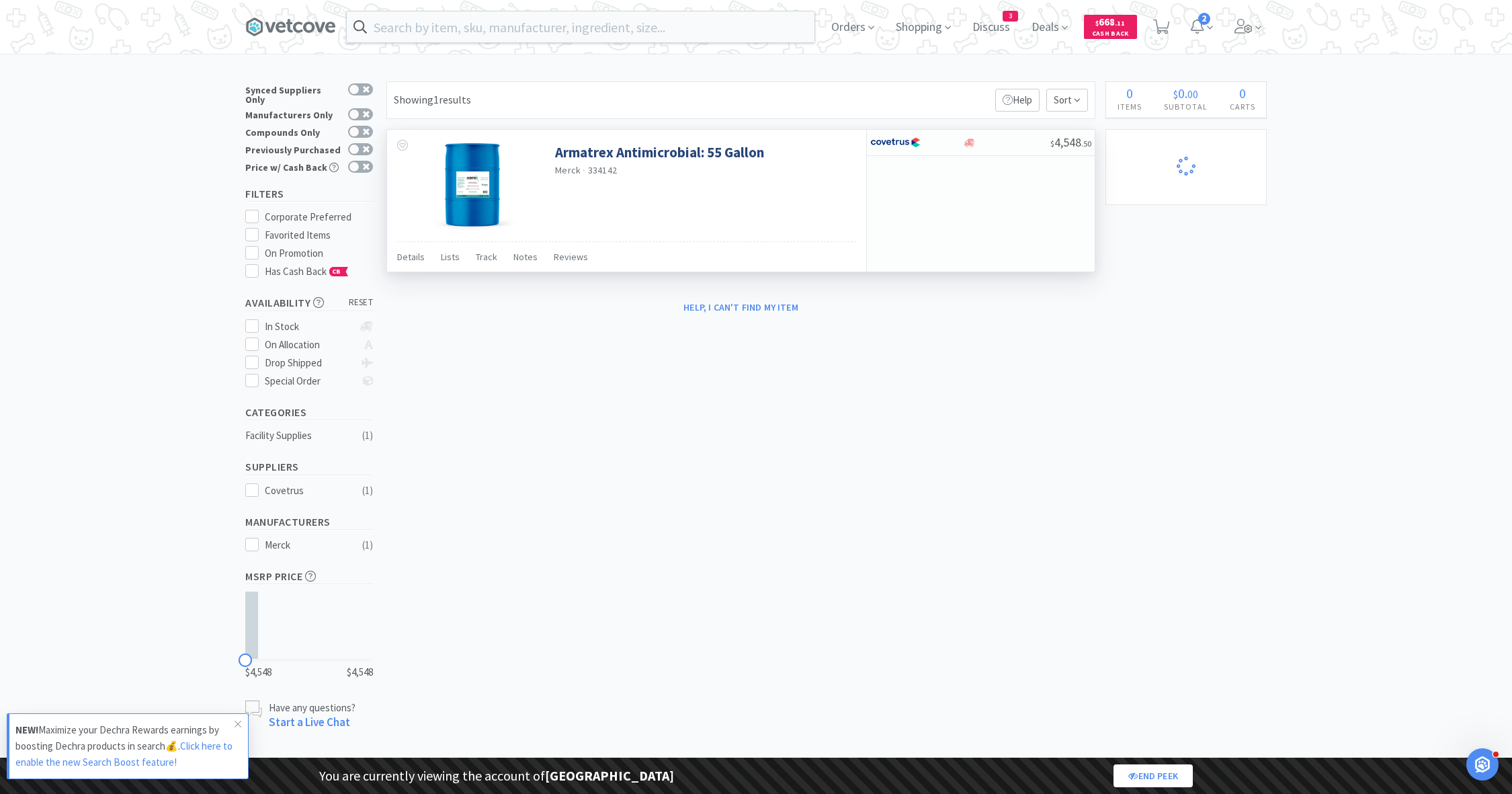
select select "1"
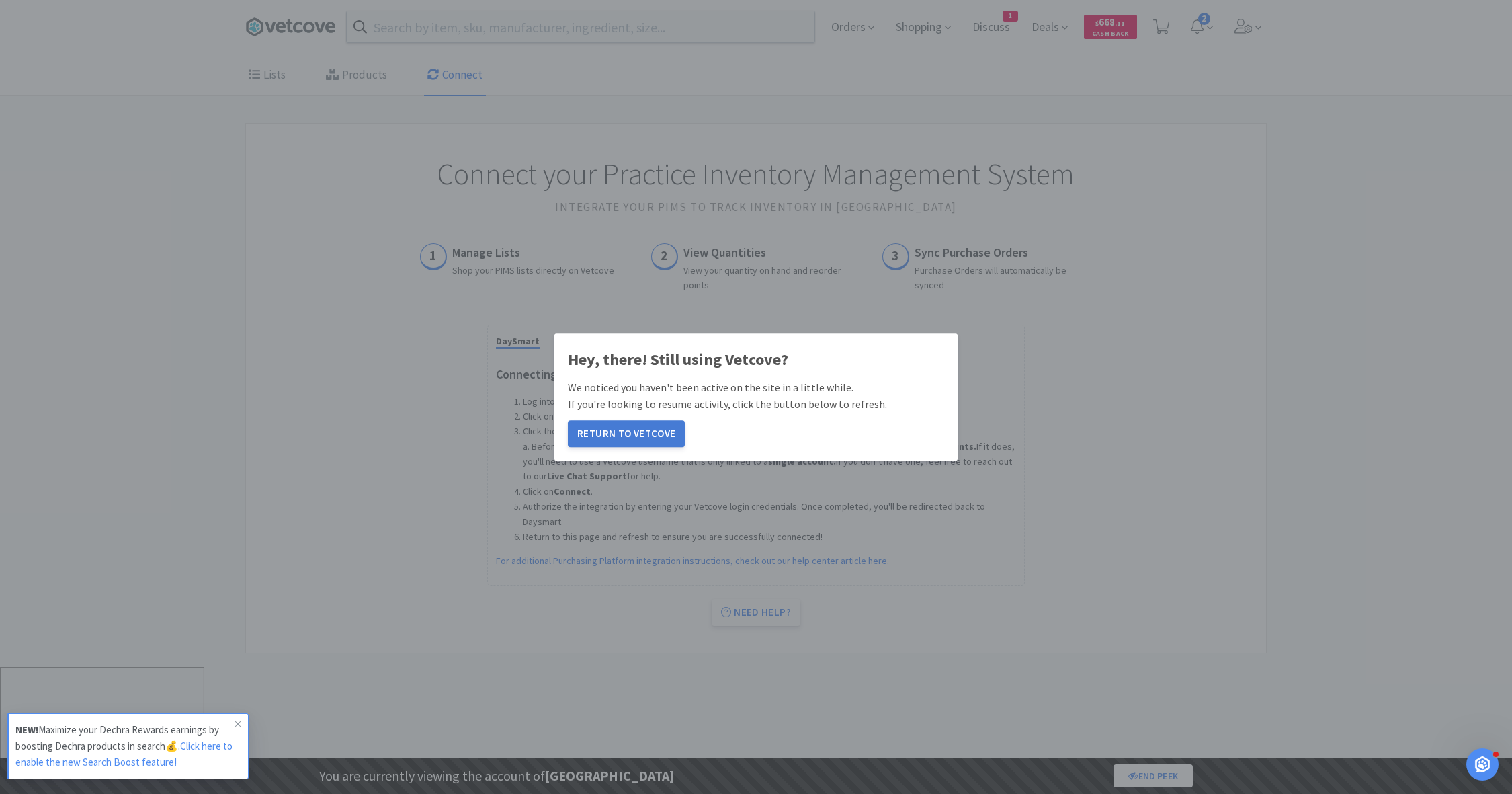
click at [632, 434] on button "Return to Vetcove" at bounding box center [627, 433] width 117 height 27
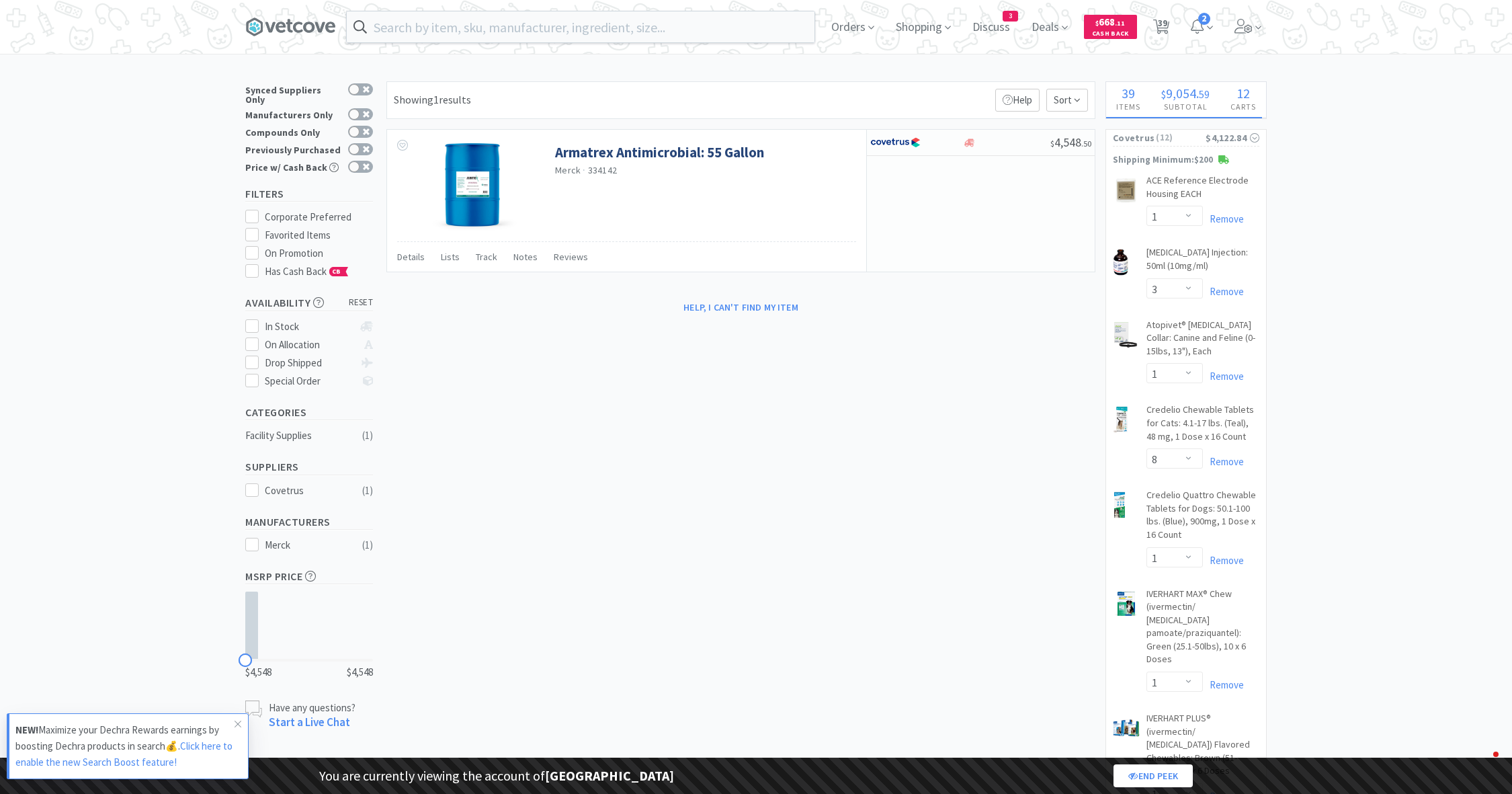
select select "1"
select select "3"
select select "1"
select select "8"
select select "1"
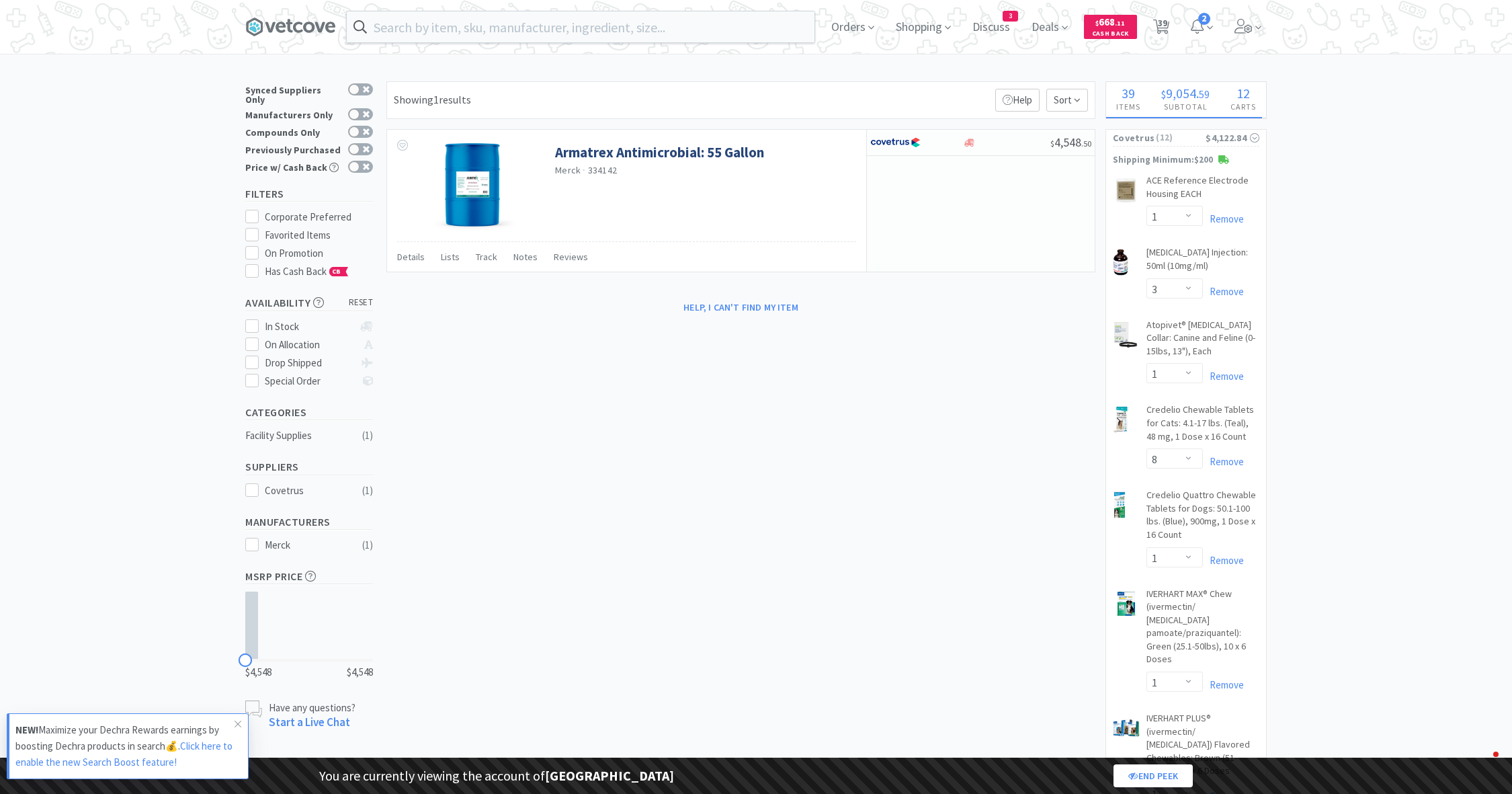
select select "1"
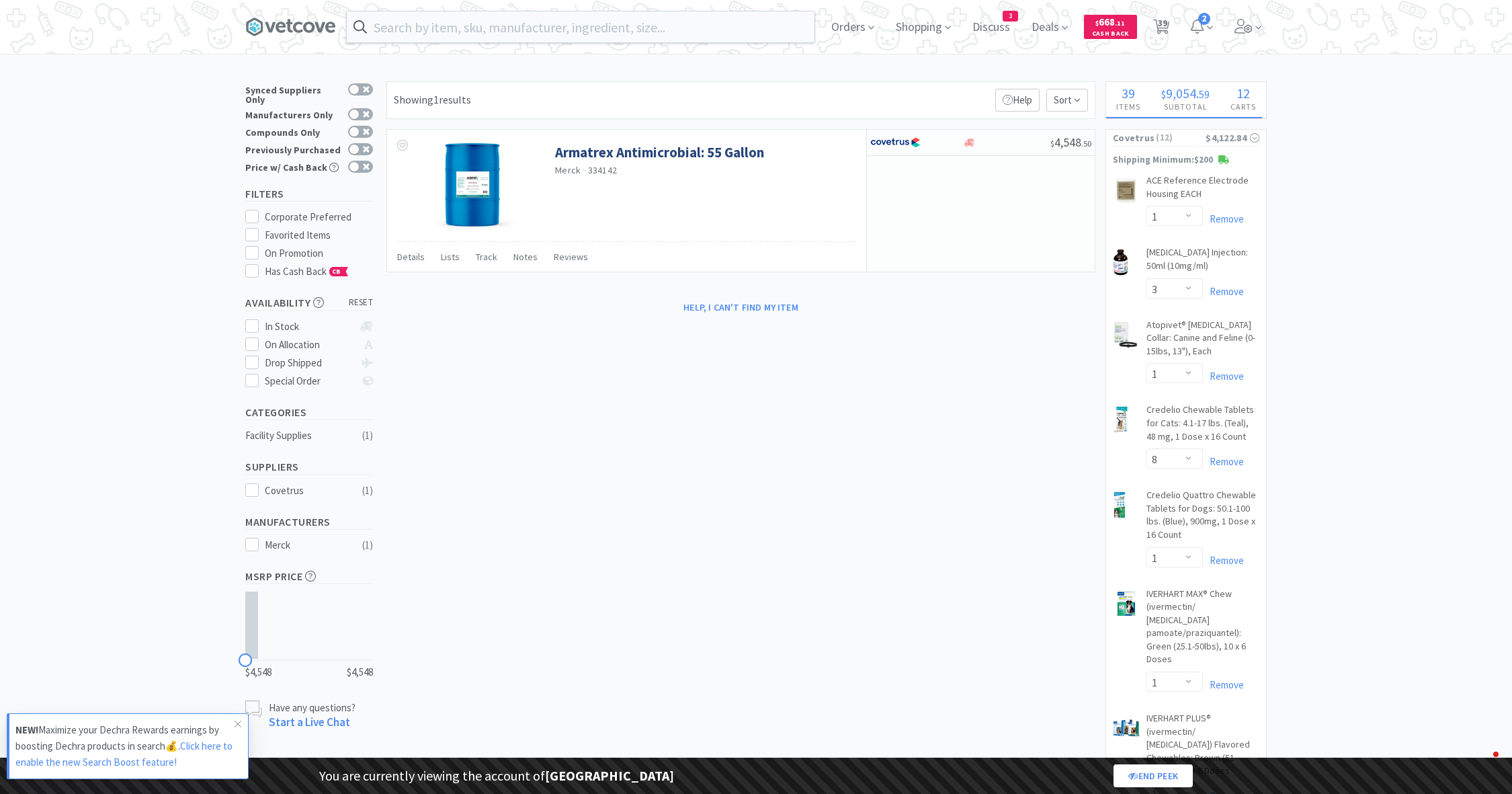
select select "2"
select select "1"
select select "2"
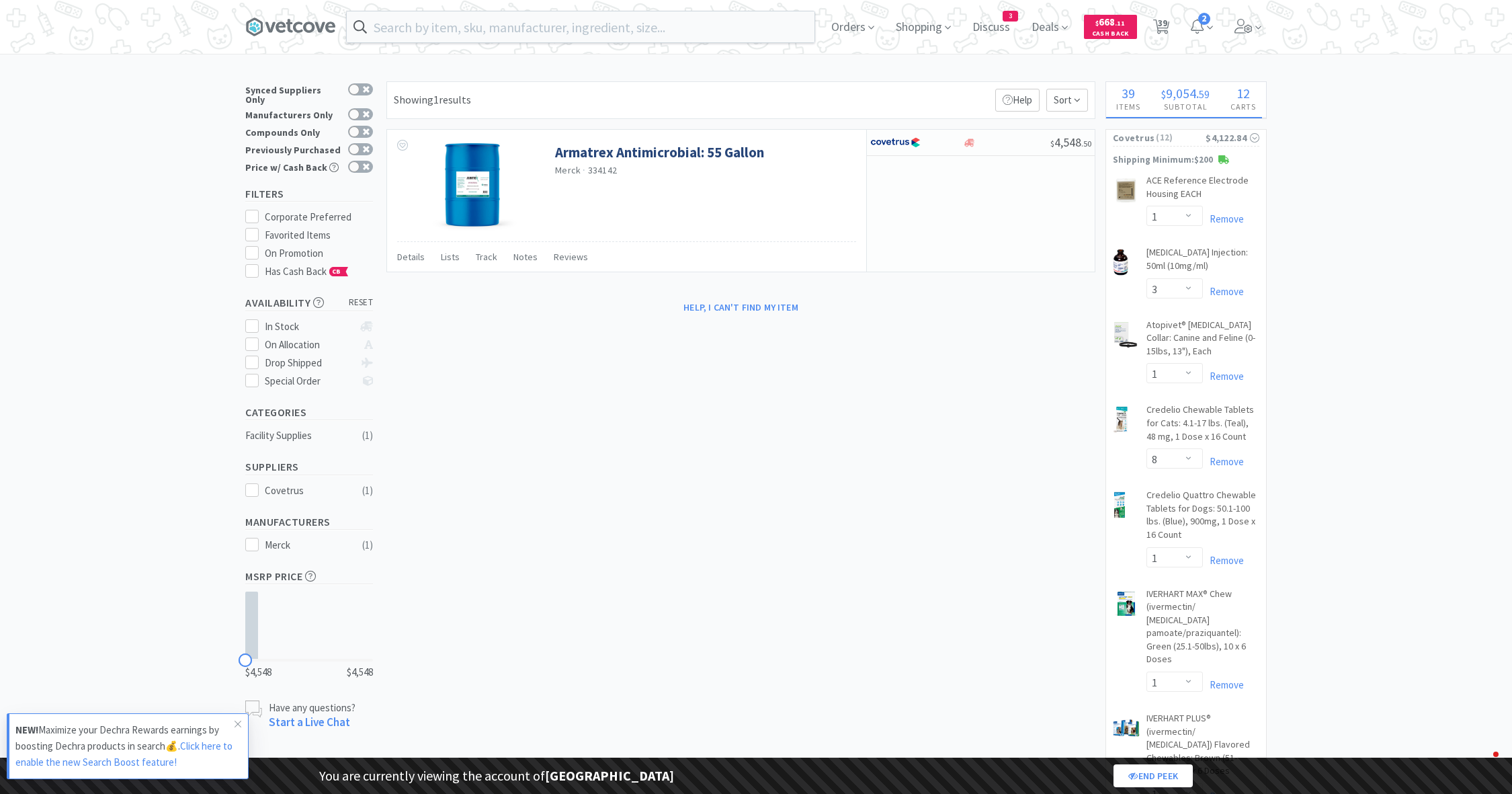
select select "1"
select select "5"
select select "2"
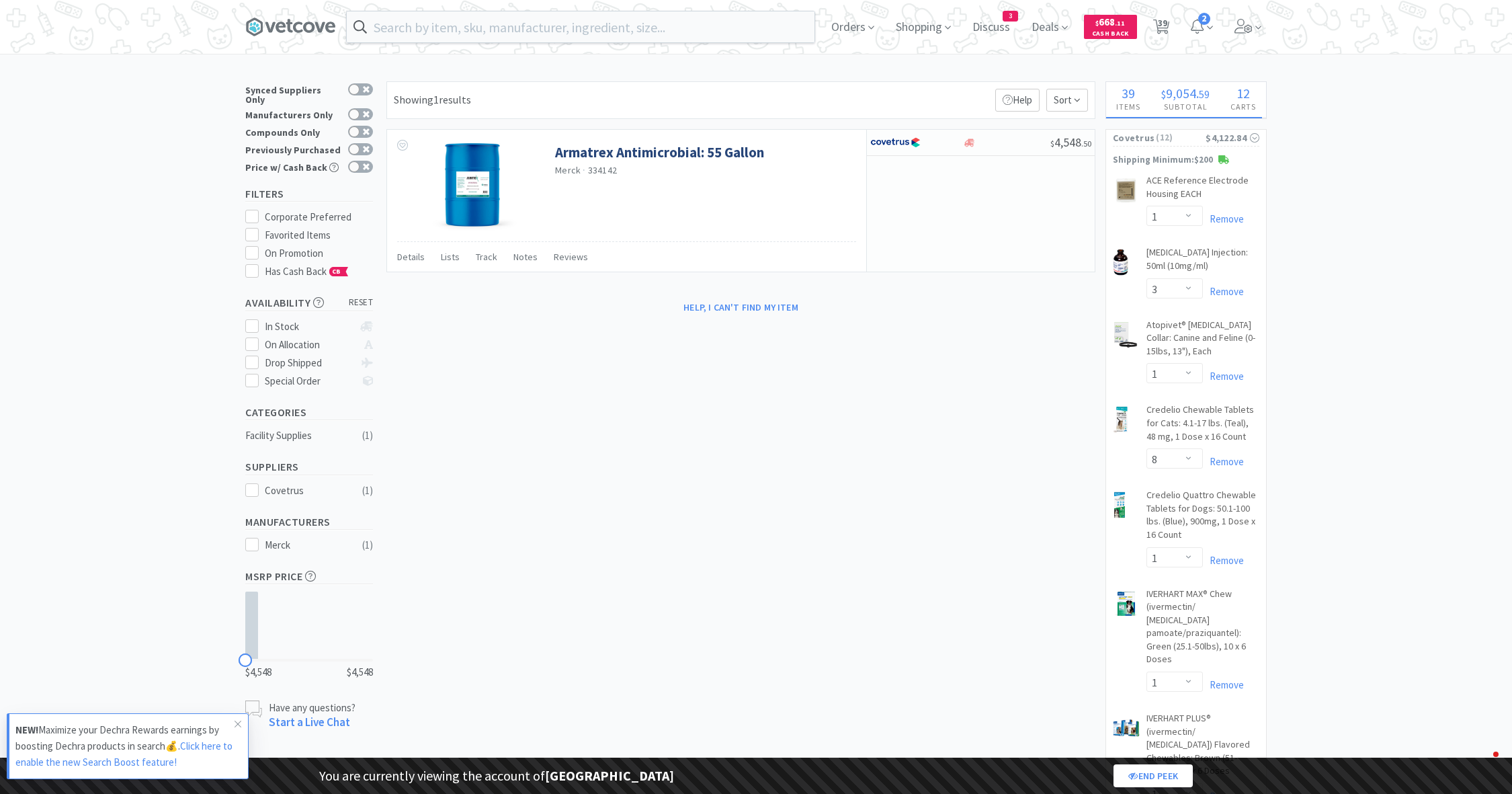
select select "1"
select select "4"
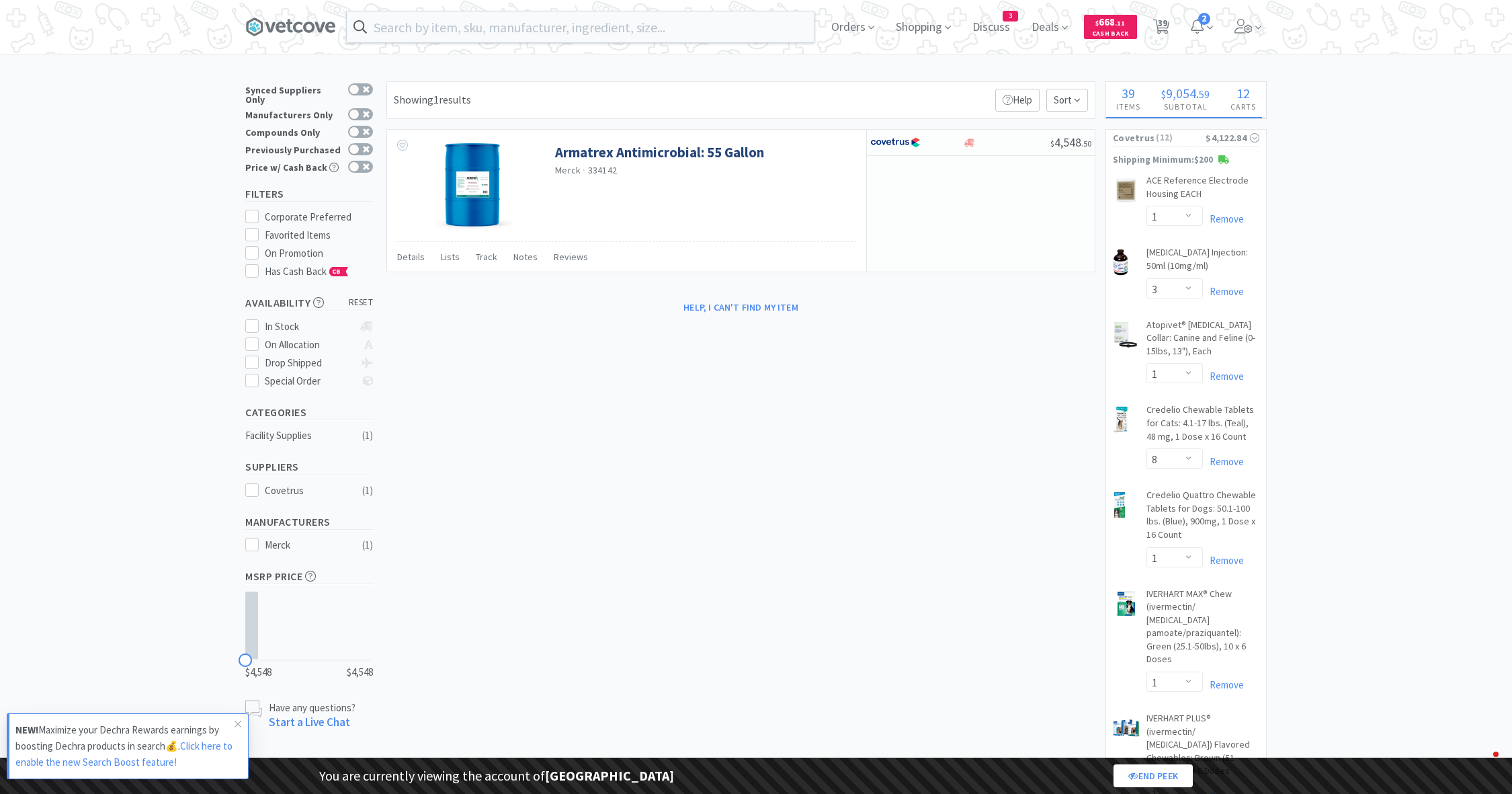
select select "1"
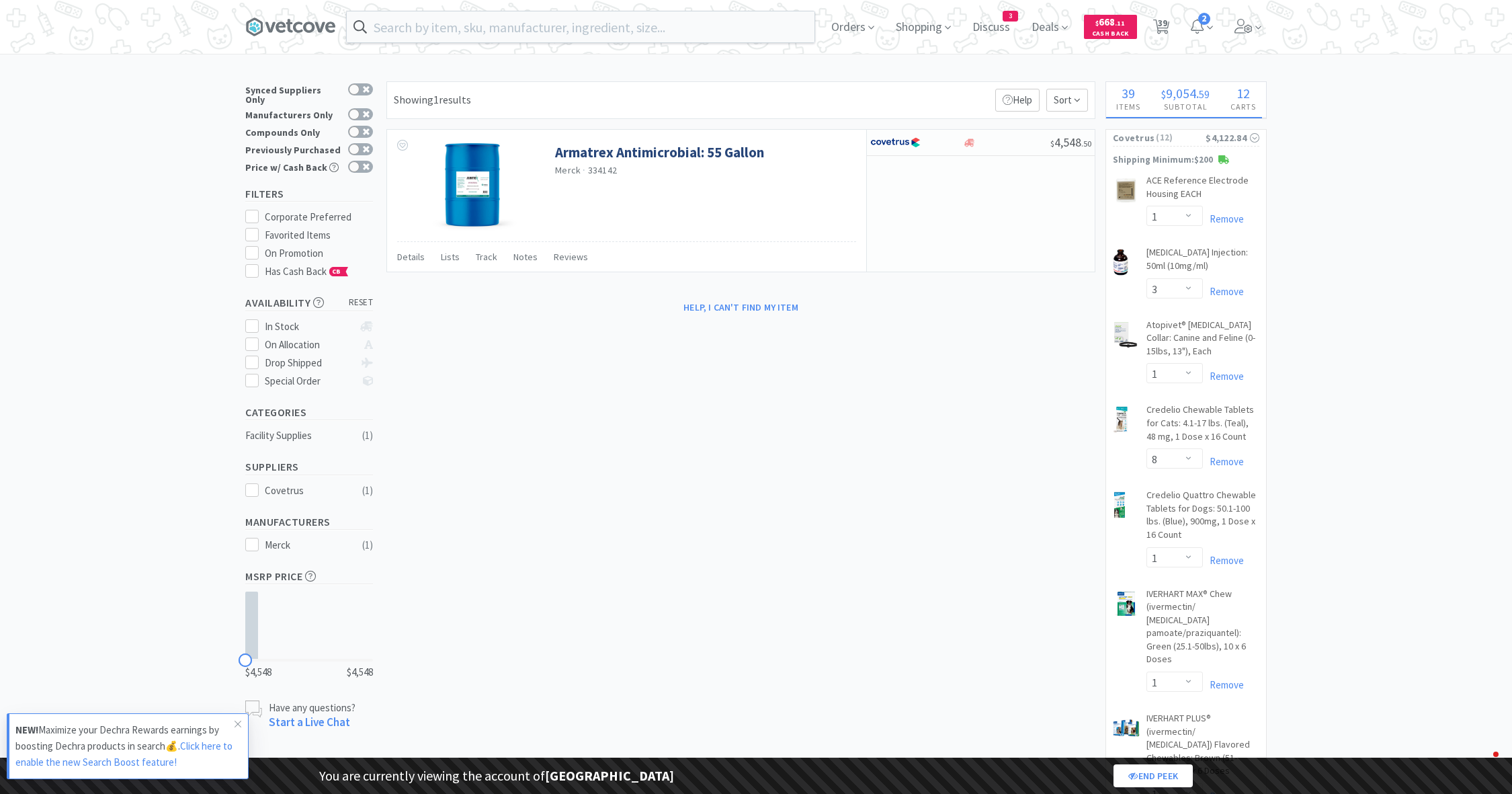
select select "1"
select select "3"
select select "2"
select select "3"
select select "1"
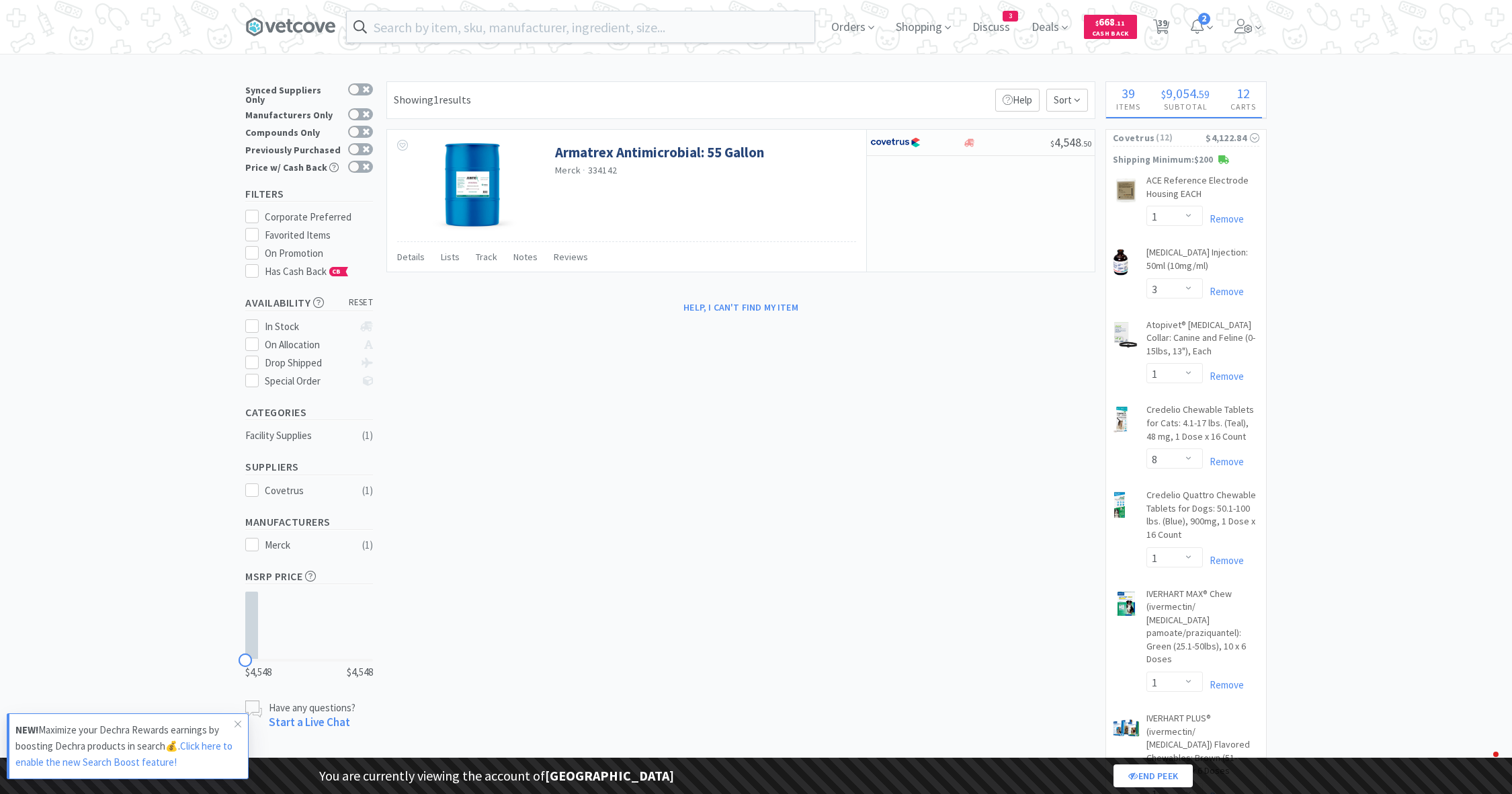
select select "1"
